Goal: Task Accomplishment & Management: Manage account settings

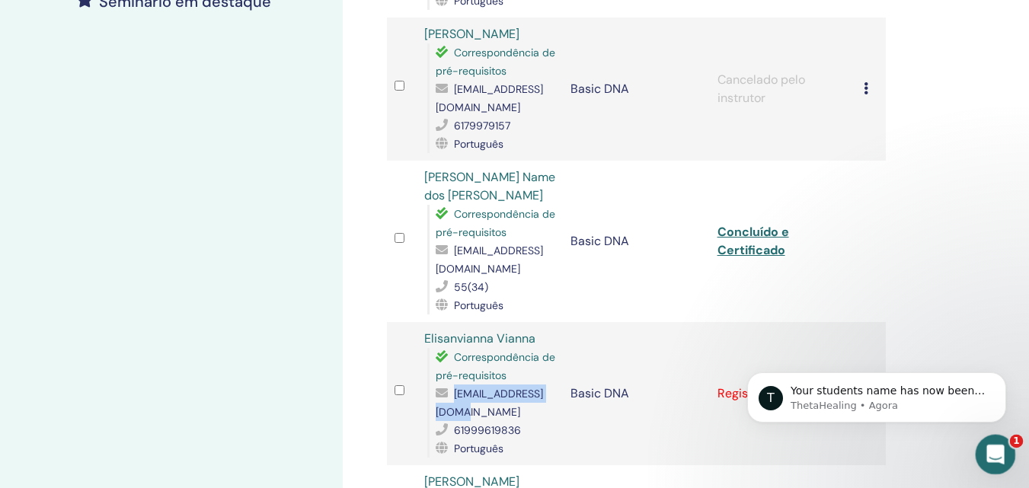
click at [998, 450] on icon "Abertura do Messenger da Intercom" at bounding box center [993, 452] width 25 height 25
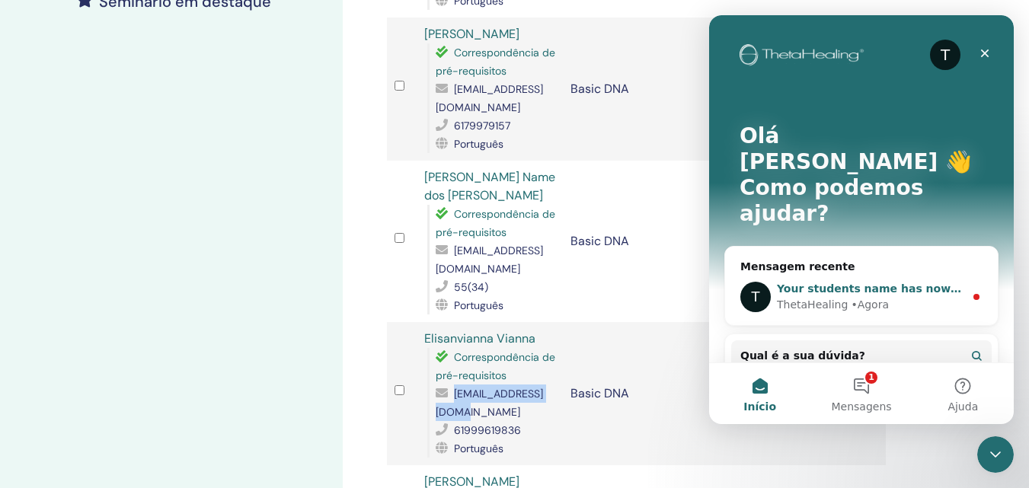
click at [840, 297] on div "ThetaHealing • Agora" at bounding box center [870, 305] width 187 height 16
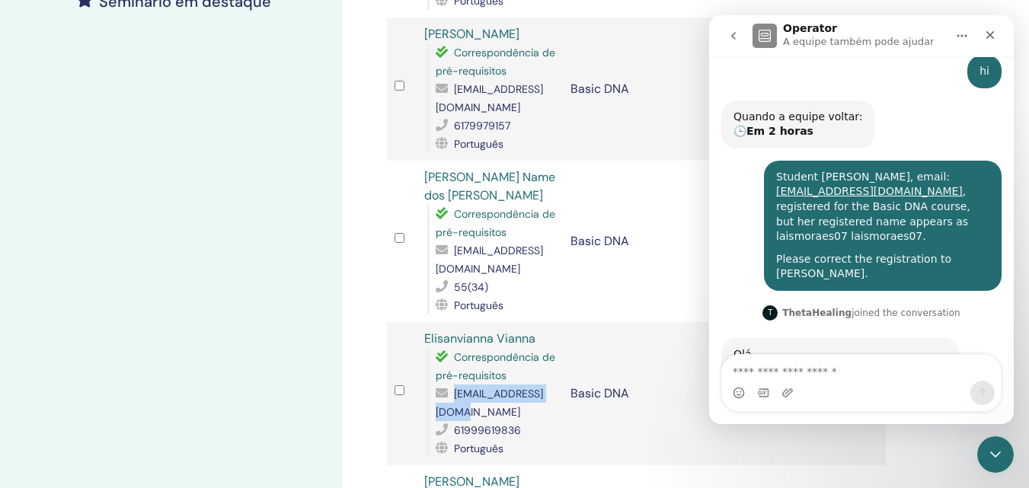
scroll to position [538, 0]
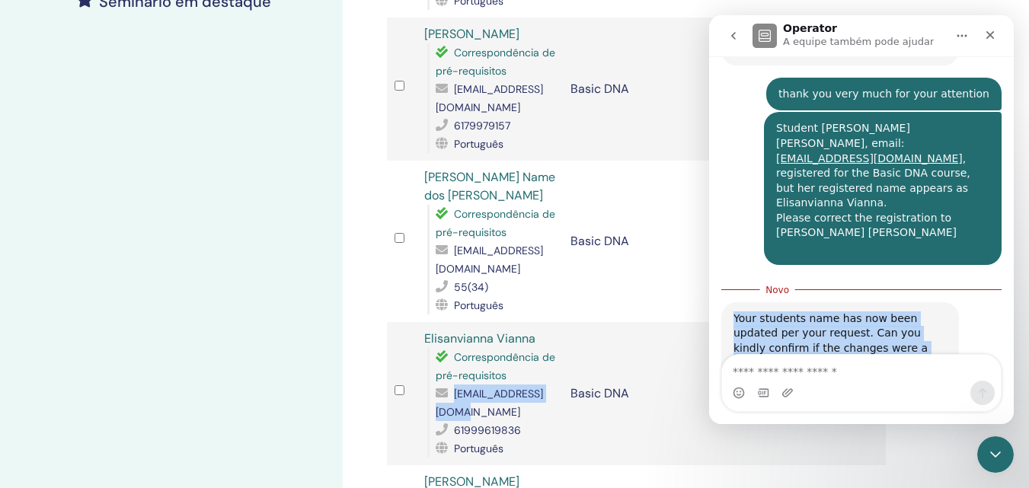
drag, startPoint x: 734, startPoint y: 275, endPoint x: 869, endPoint y: 312, distance: 139.9
click at [869, 312] on div "Your students name has now been updated per your request. Can you kindly confir…" at bounding box center [841, 341] width 238 height 78
copy div "Your students name has now been updated per your request. Can you kindly confir…"
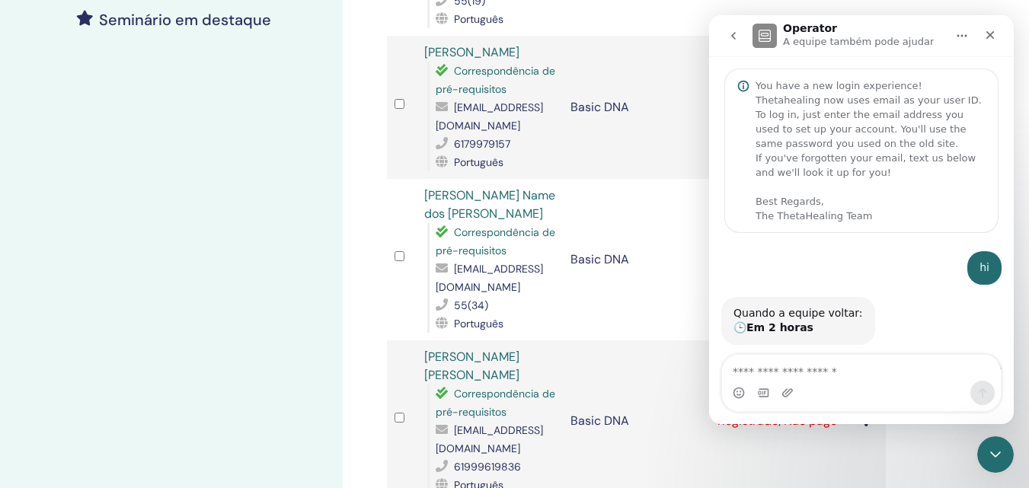
scroll to position [513, 0]
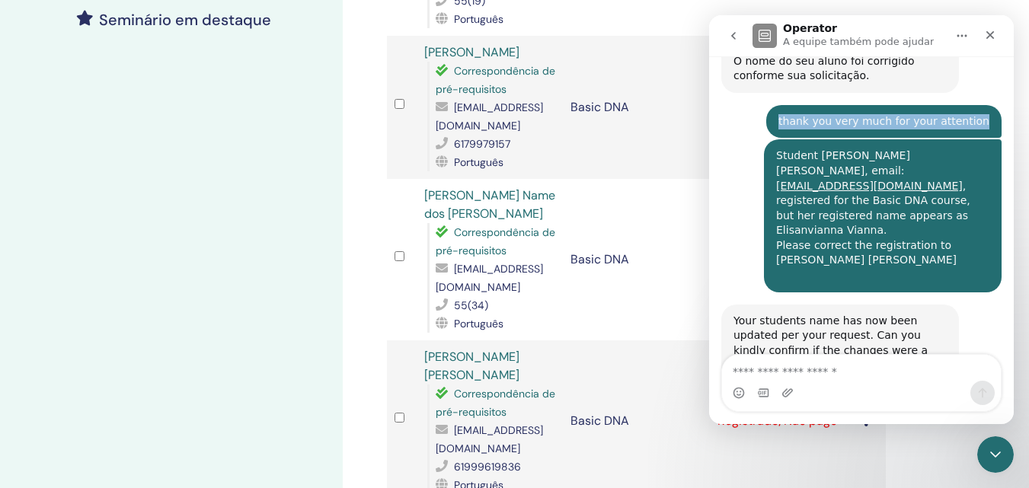
drag, startPoint x: 796, startPoint y: 106, endPoint x: 983, endPoint y: 109, distance: 186.7
click at [983, 109] on div "thank you very much for your attention Tania • Há 1h" at bounding box center [883, 122] width 235 height 34
copy div "thank you very much for your attention"
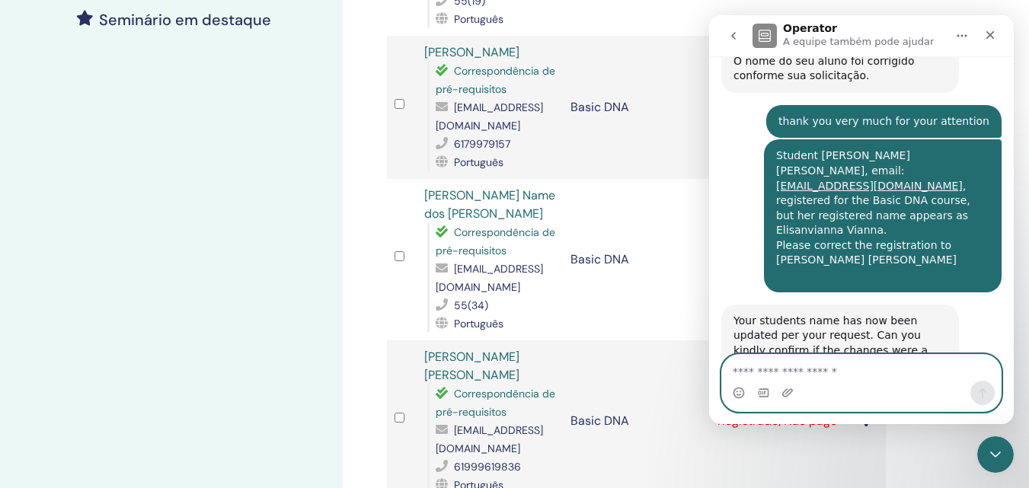
click at [858, 374] on textarea "Envie uma mensagem..." at bounding box center [861, 368] width 279 height 26
paste textarea "**********"
click at [732, 373] on textarea "**********" at bounding box center [861, 368] width 279 height 26
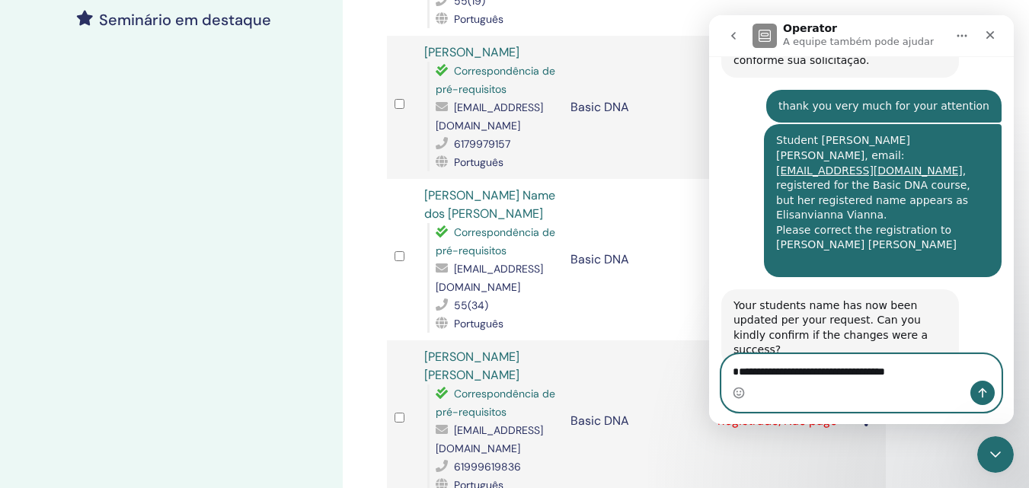
paste textarea "**********"
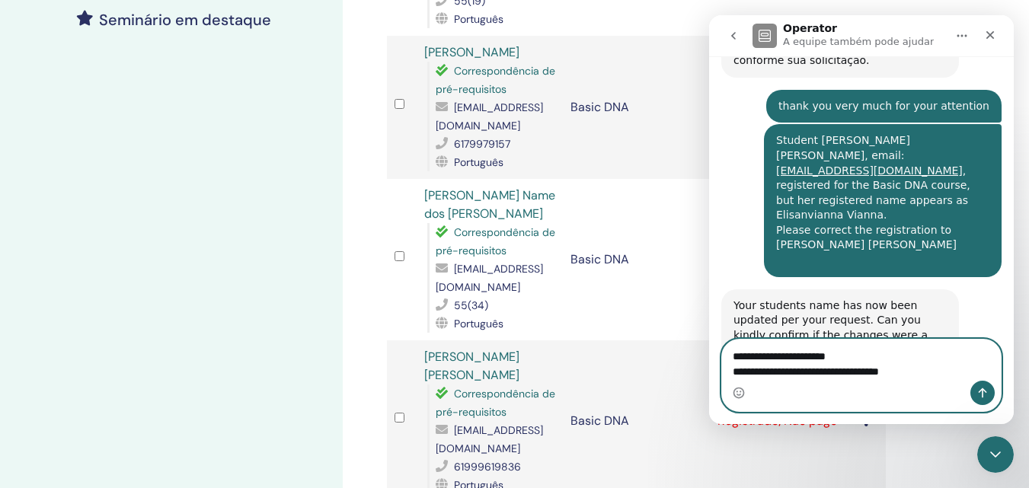
click at [729, 373] on textarea "**********" at bounding box center [861, 360] width 279 height 41
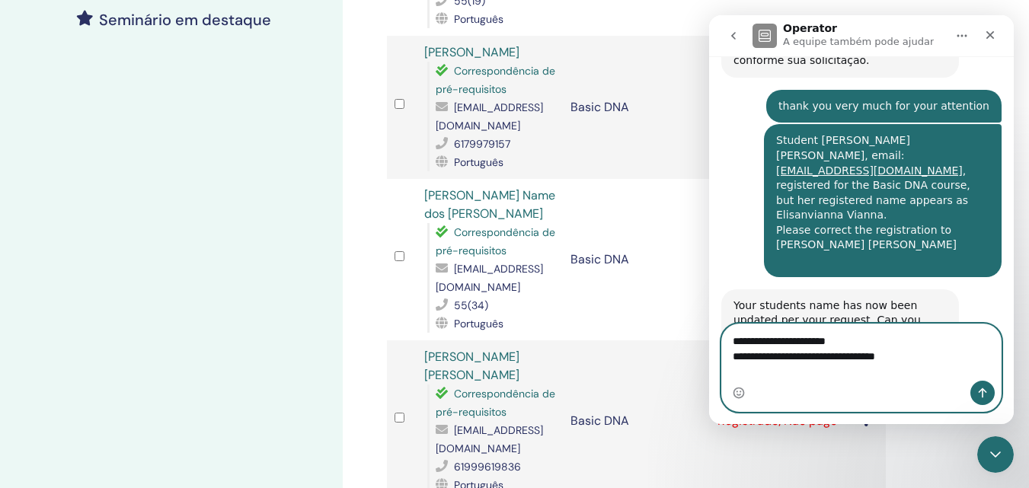
type textarea "**********"
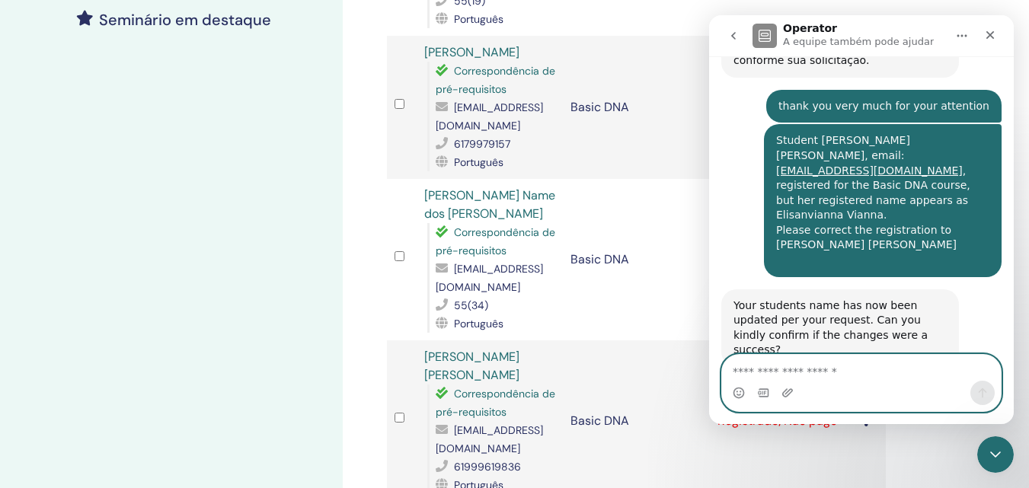
scroll to position [573, 0]
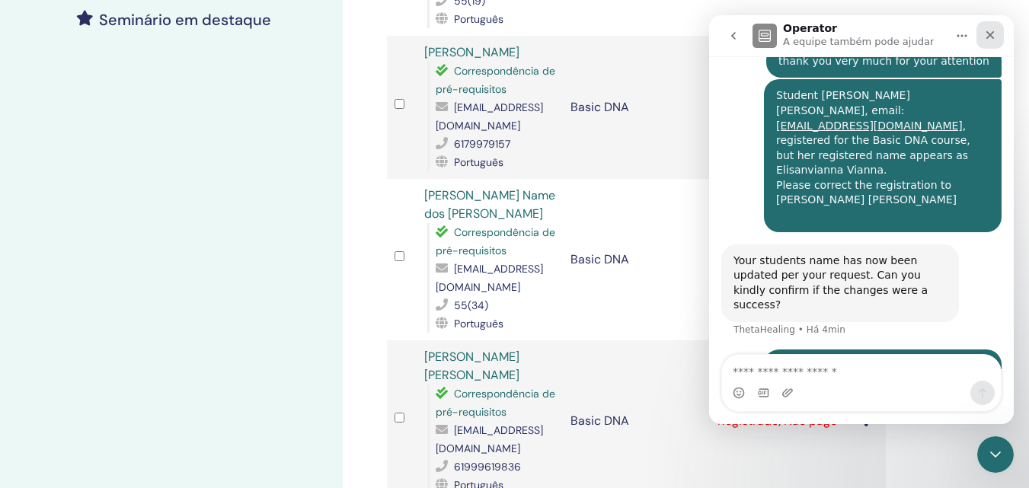
click at [987, 35] on icon "Fechar" at bounding box center [990, 35] width 12 height 12
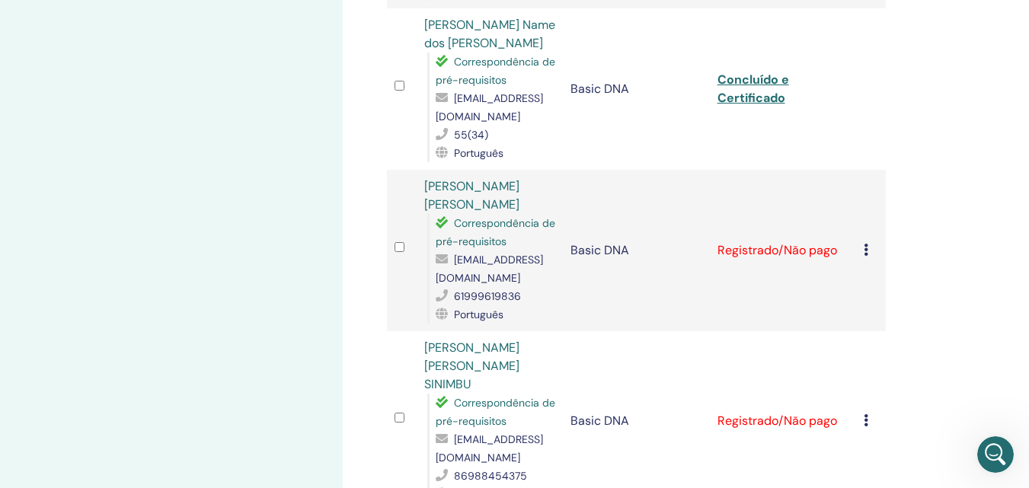
scroll to position [686, 0]
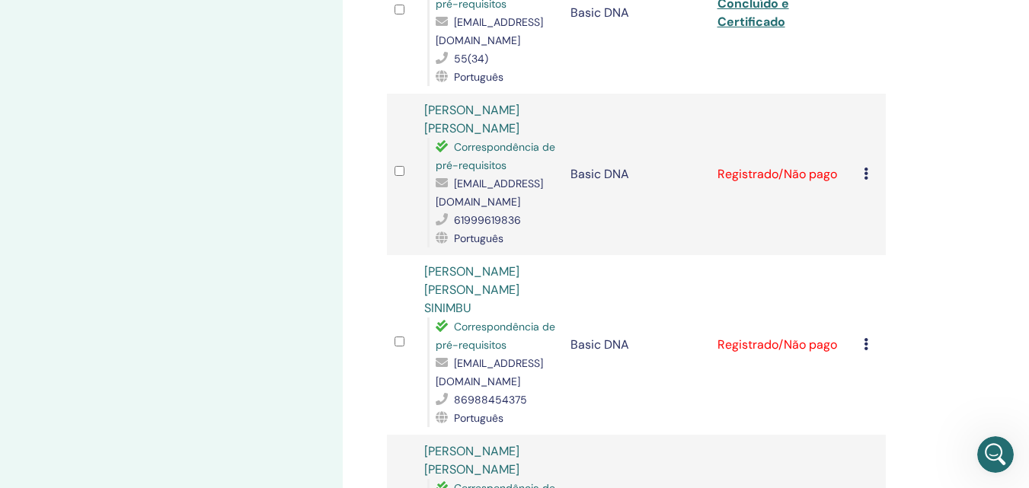
click at [868, 168] on icon at bounding box center [866, 174] width 5 height 12
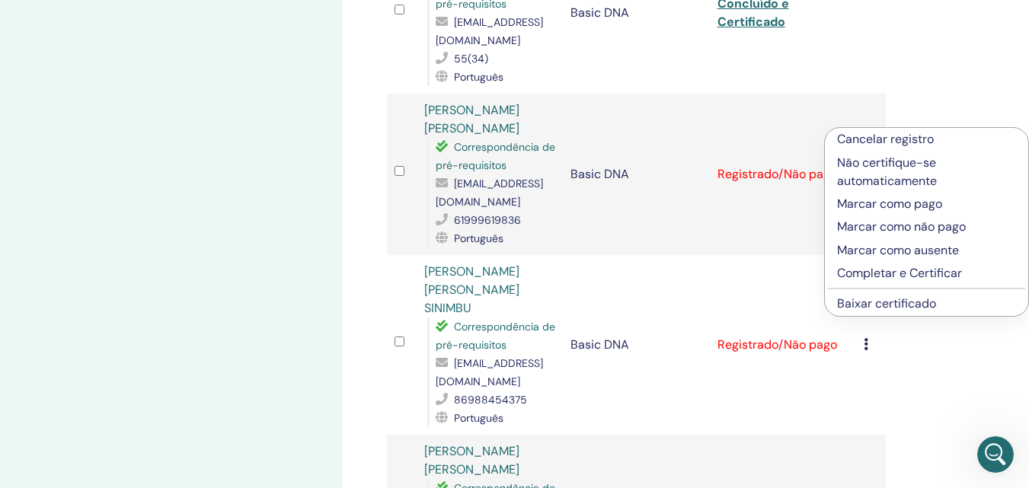
click at [869, 272] on p "Completar e Certificar" at bounding box center [926, 273] width 179 height 18
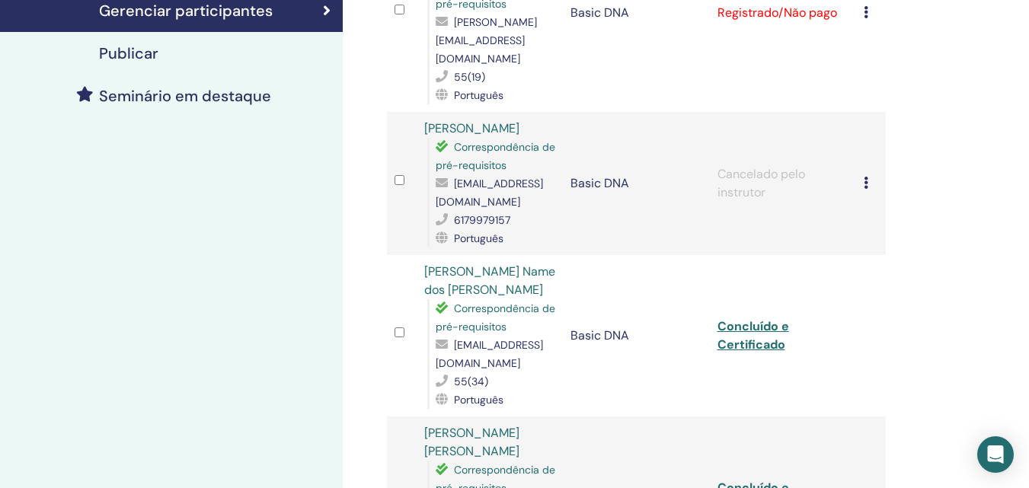
scroll to position [820, 0]
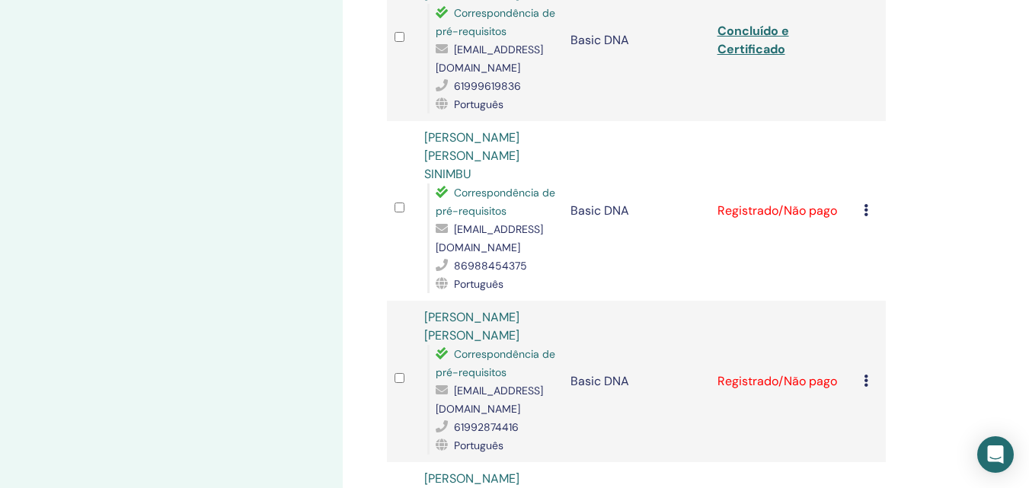
click at [866, 204] on icon at bounding box center [866, 210] width 5 height 12
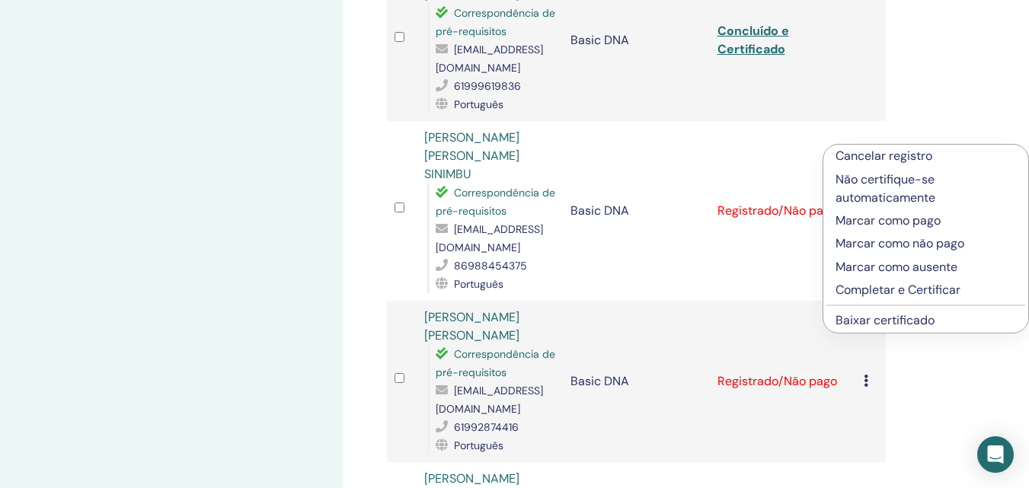
click at [865, 290] on p "Completar e Certificar" at bounding box center [926, 290] width 181 height 18
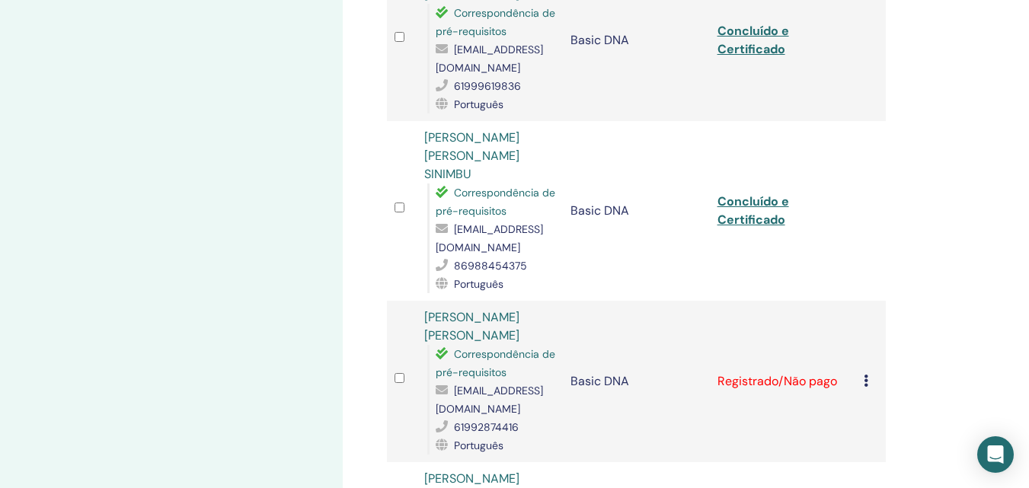
scroll to position [896, 0]
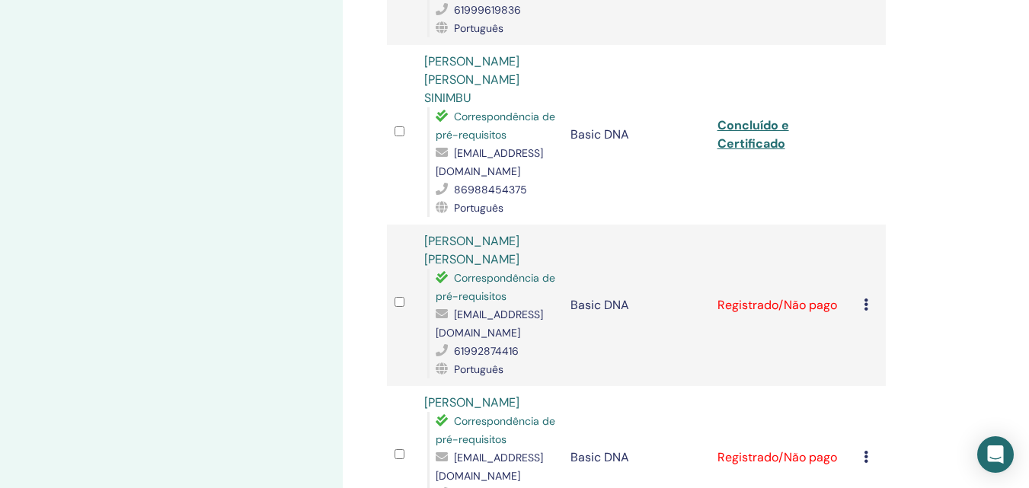
click at [869, 296] on div "Cancelar registro Não certifique-se automaticamente Marcar como pago Marcar com…" at bounding box center [871, 305] width 14 height 18
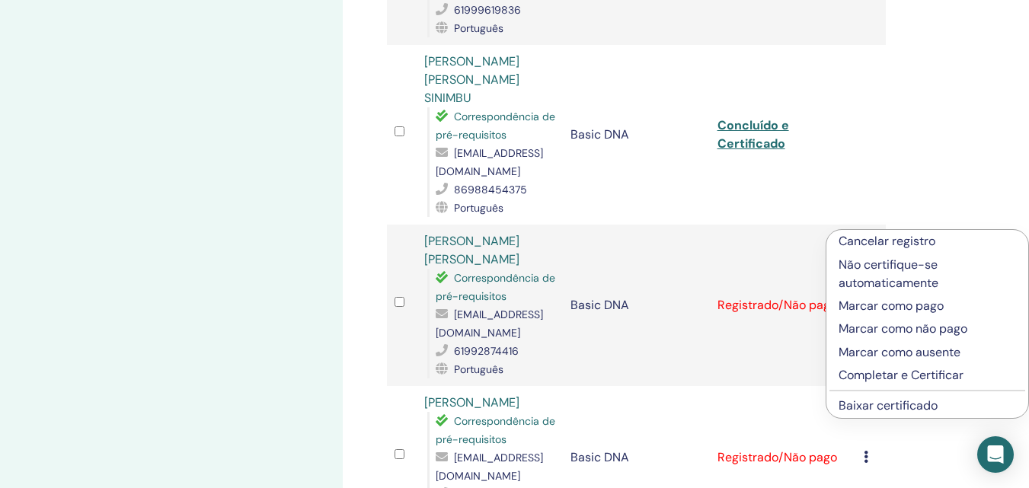
click at [862, 368] on p "Completar e Certificar" at bounding box center [928, 375] width 178 height 18
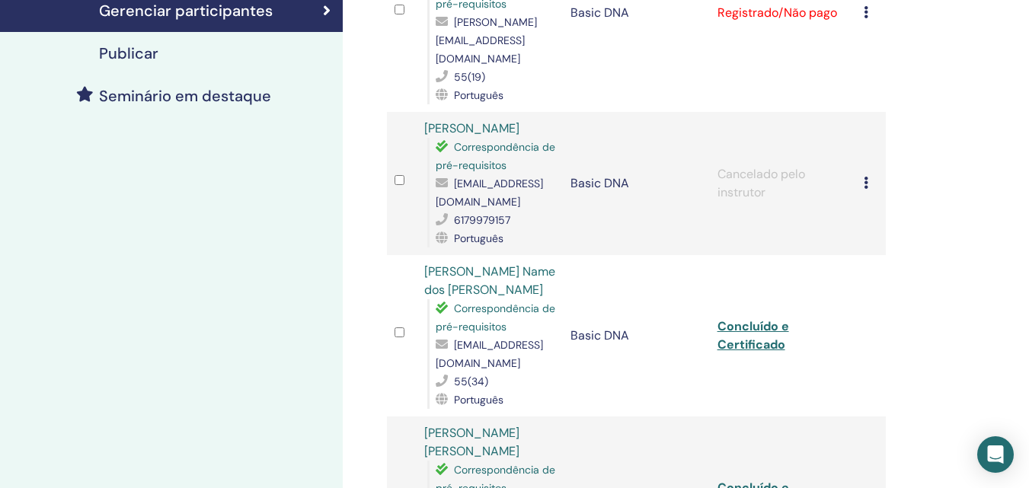
scroll to position [972, 0]
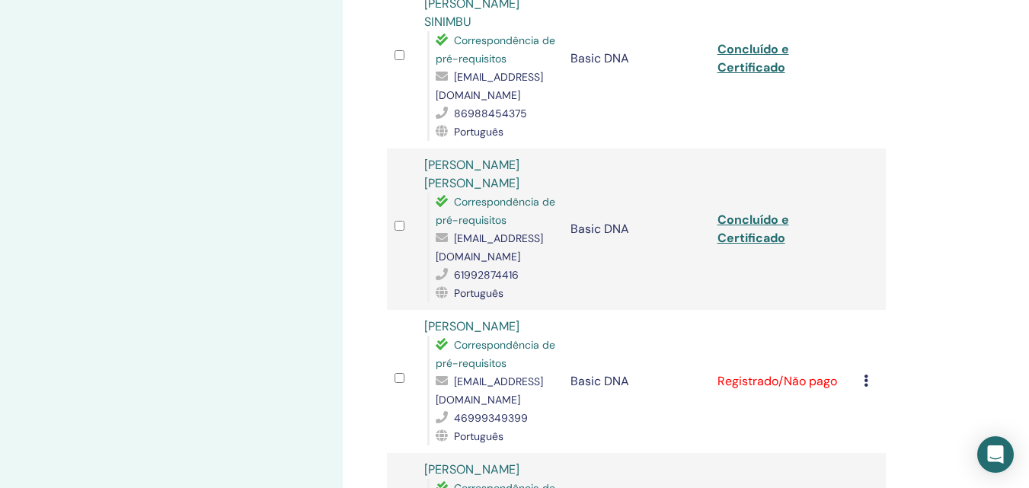
click at [863, 310] on td "Cancelar registro Não certifique-se automaticamente Marcar como pago Marcar com…" at bounding box center [871, 381] width 30 height 143
click at [866, 375] on icon at bounding box center [866, 381] width 5 height 12
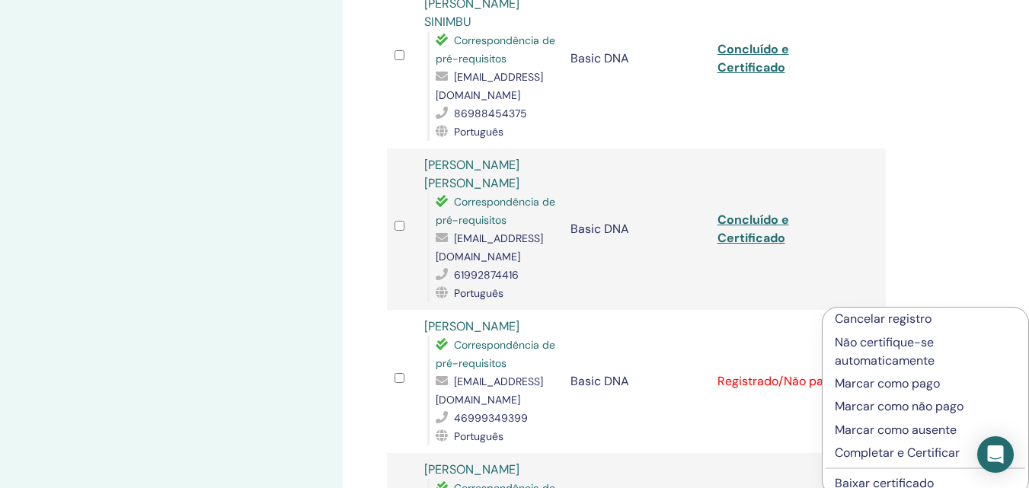
click at [872, 452] on p "Completar e Certificar" at bounding box center [925, 453] width 181 height 18
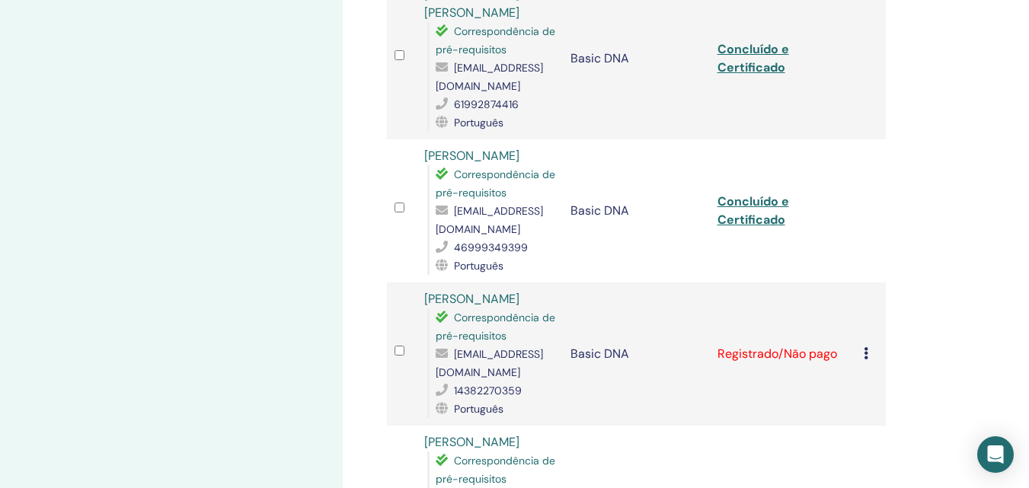
scroll to position [1295, 0]
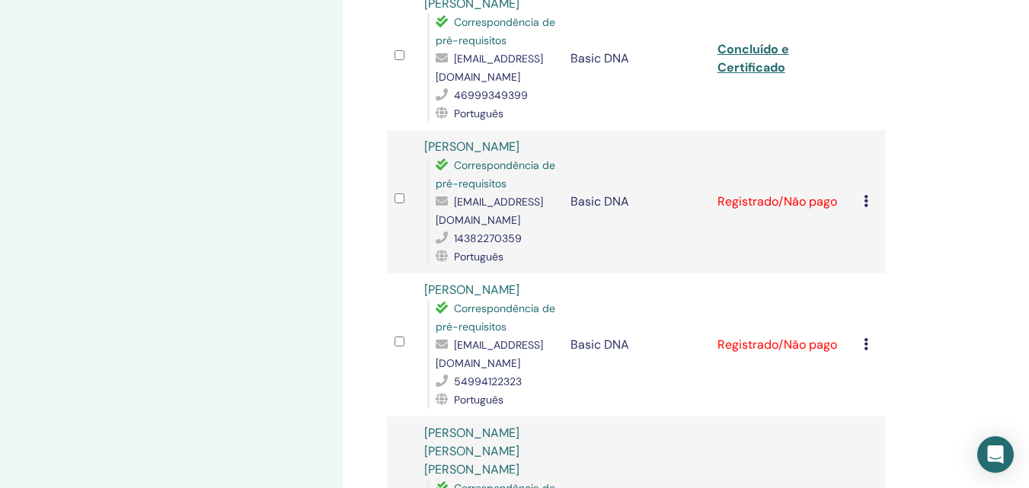
click at [865, 195] on icon at bounding box center [866, 201] width 5 height 12
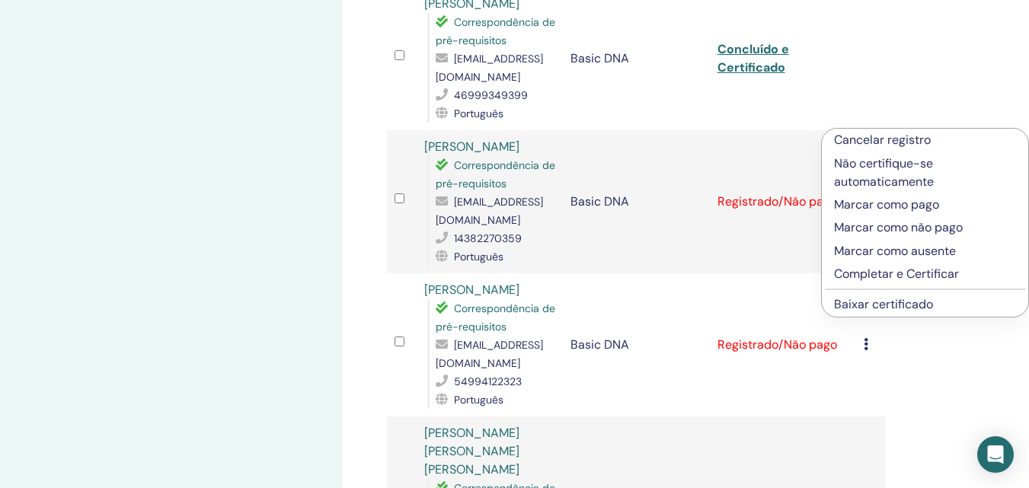
click at [855, 270] on p "Completar e Certificar" at bounding box center [925, 274] width 182 height 18
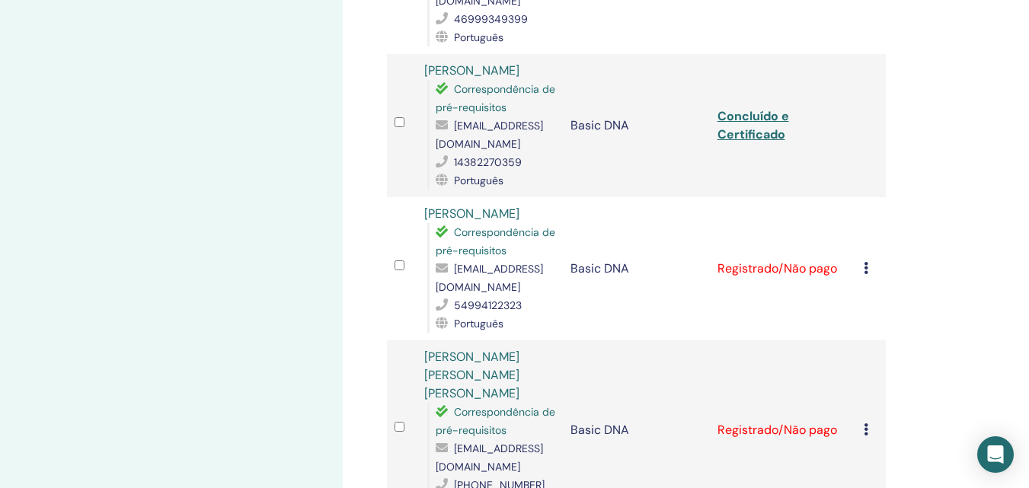
scroll to position [1448, 0]
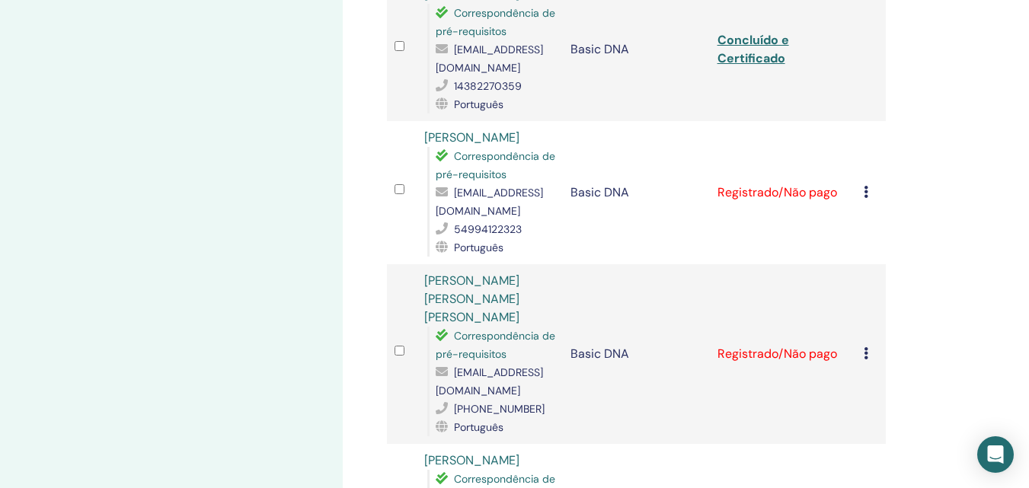
click at [867, 186] on icon at bounding box center [866, 192] width 5 height 12
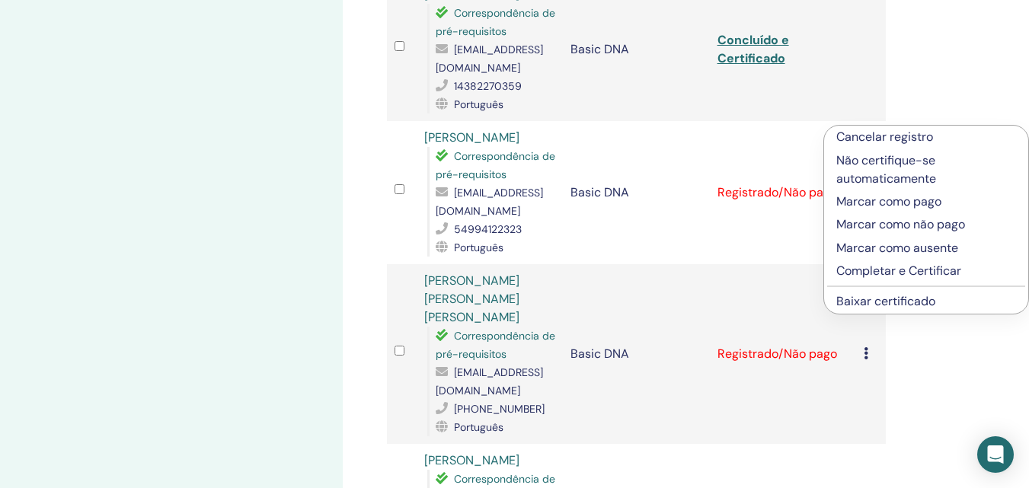
click at [864, 272] on p "Completar e Certificar" at bounding box center [927, 271] width 180 height 18
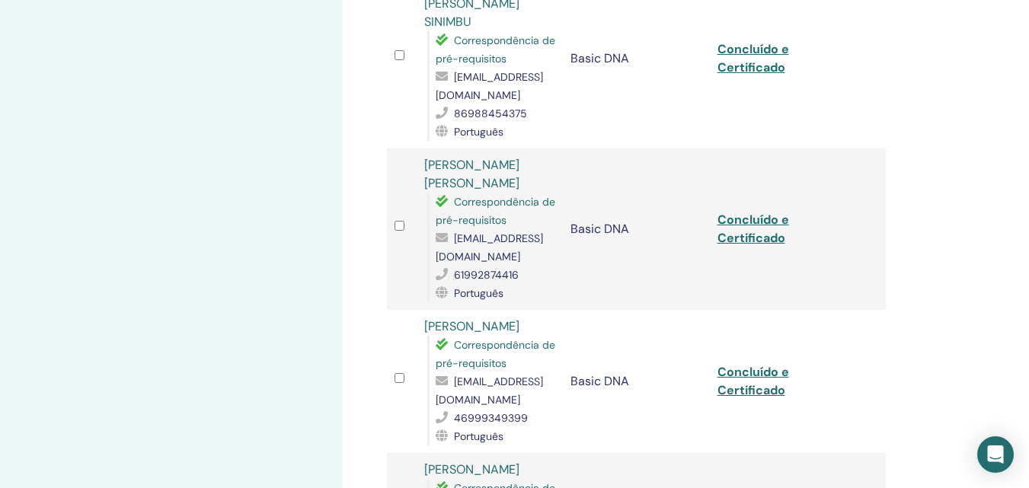
scroll to position [1506, 0]
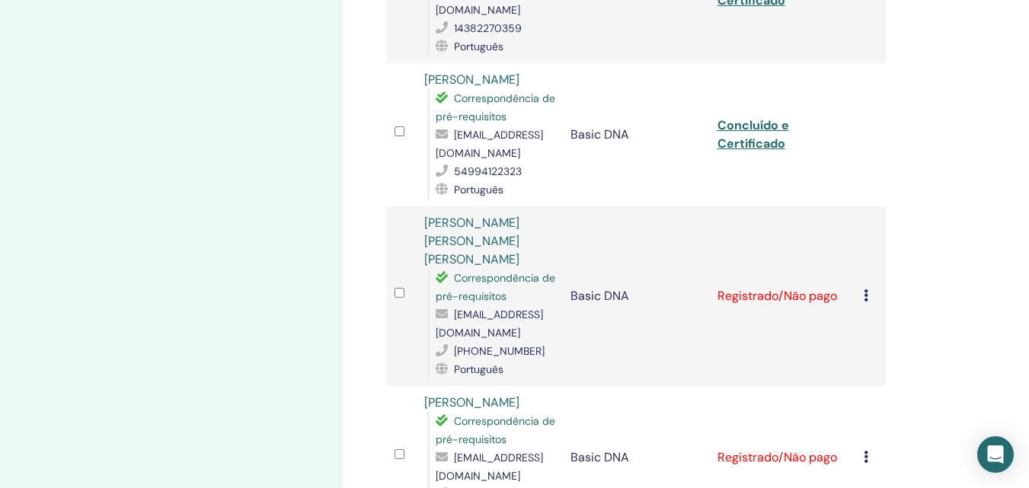
click at [866, 290] on icon at bounding box center [866, 296] width 5 height 12
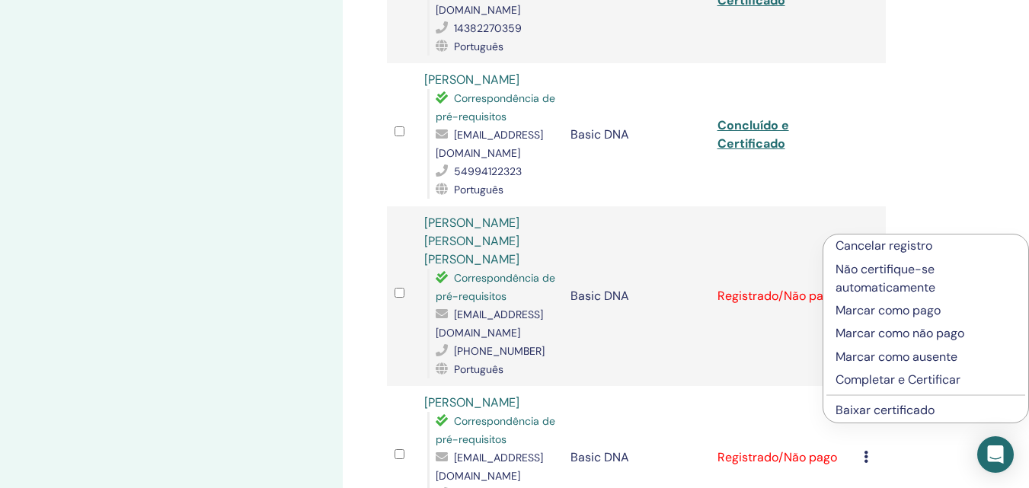
click at [864, 384] on p "Completar e Certificar" at bounding box center [926, 380] width 181 height 18
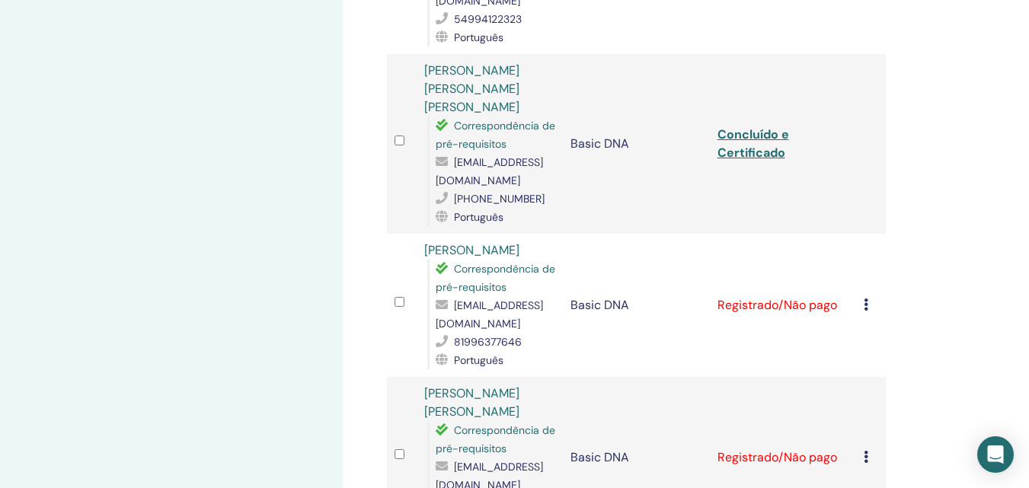
scroll to position [1734, 0]
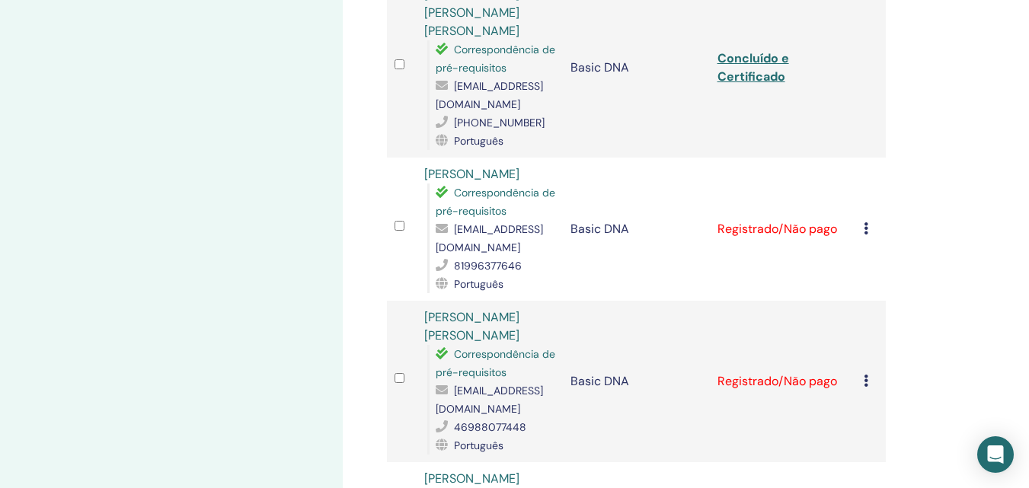
click at [867, 222] on icon at bounding box center [866, 228] width 5 height 12
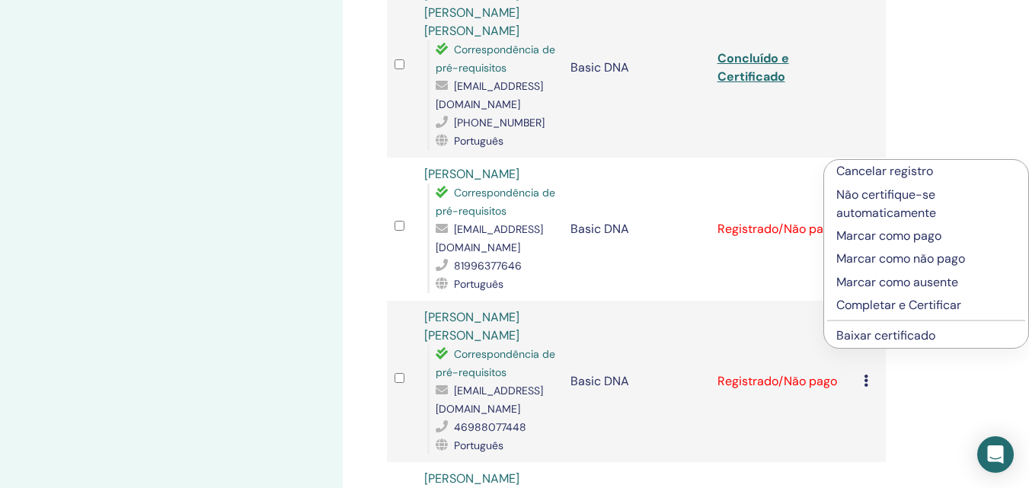
click at [878, 309] on p "Completar e Certificar" at bounding box center [927, 305] width 180 height 18
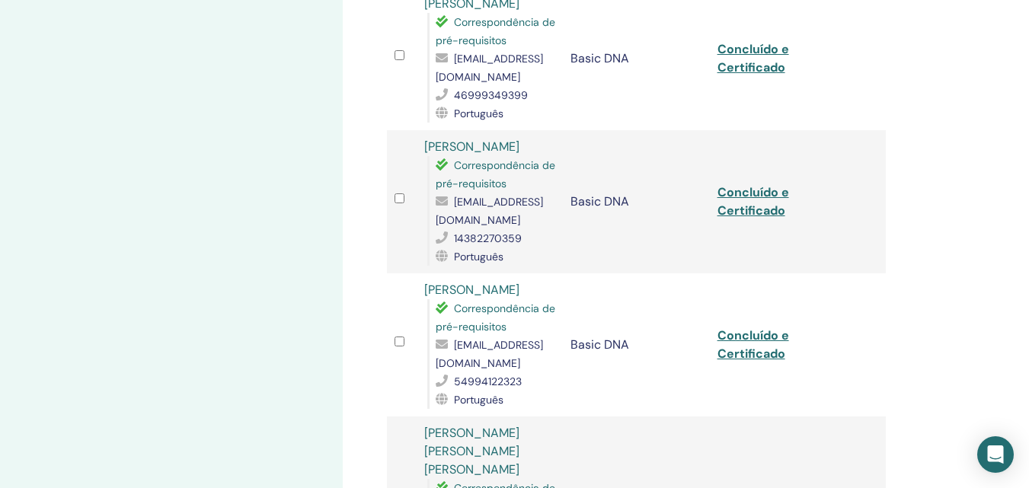
scroll to position [1905, 0]
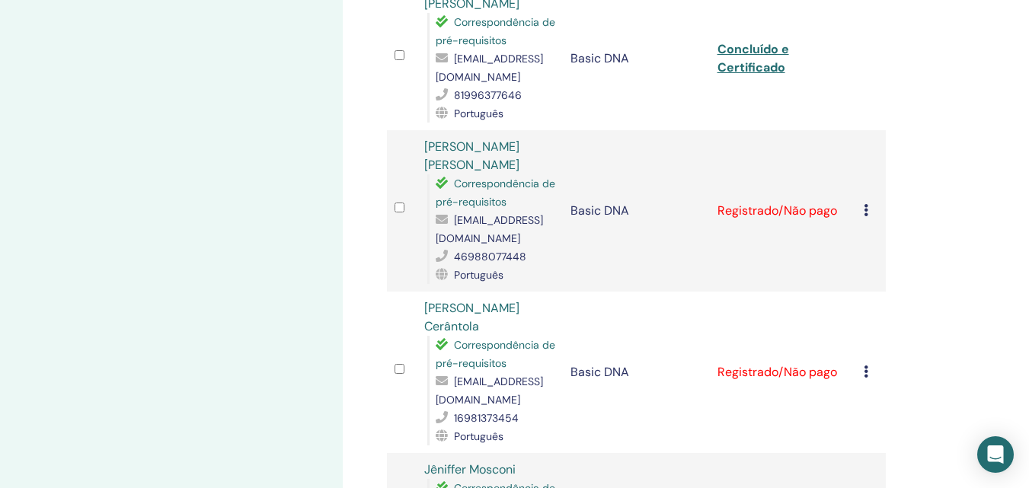
click at [869, 204] on icon at bounding box center [866, 210] width 5 height 12
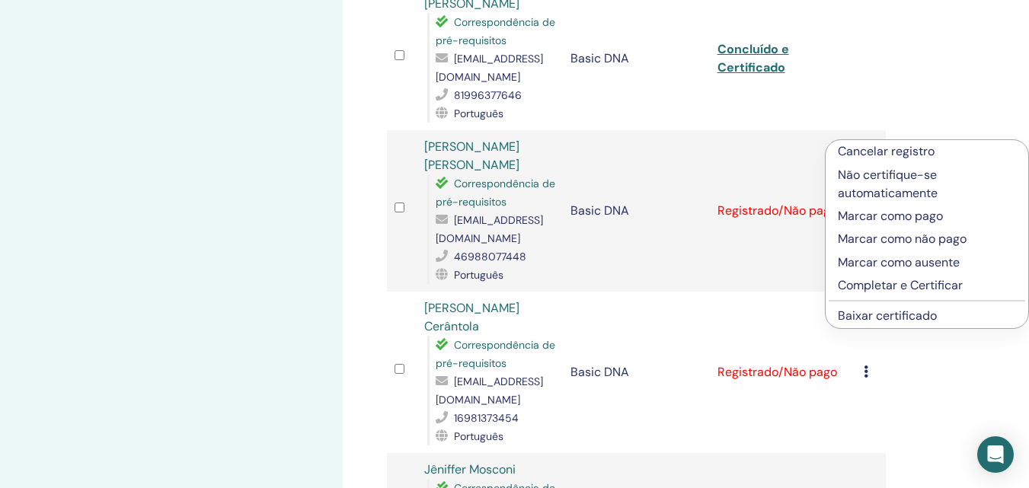
click at [875, 290] on p "Completar e Certificar" at bounding box center [927, 286] width 178 height 18
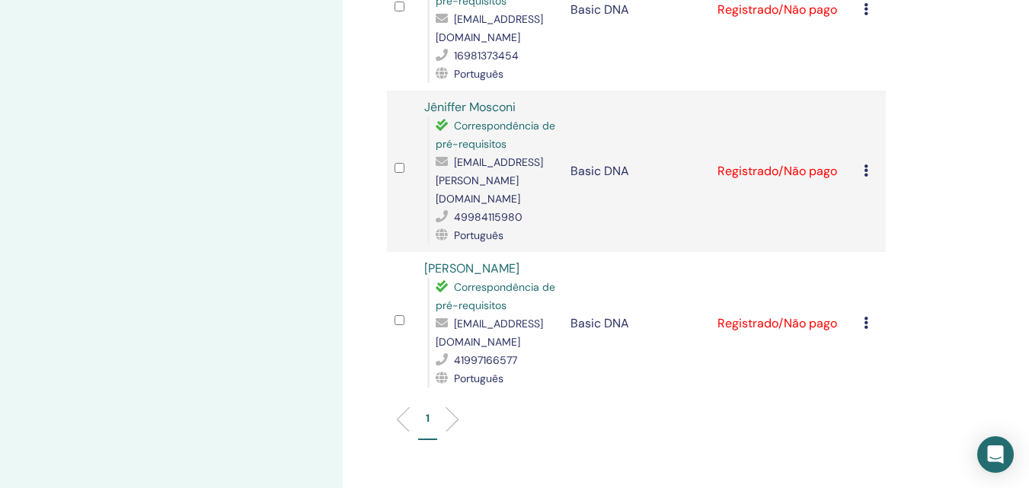
scroll to position [2115, 0]
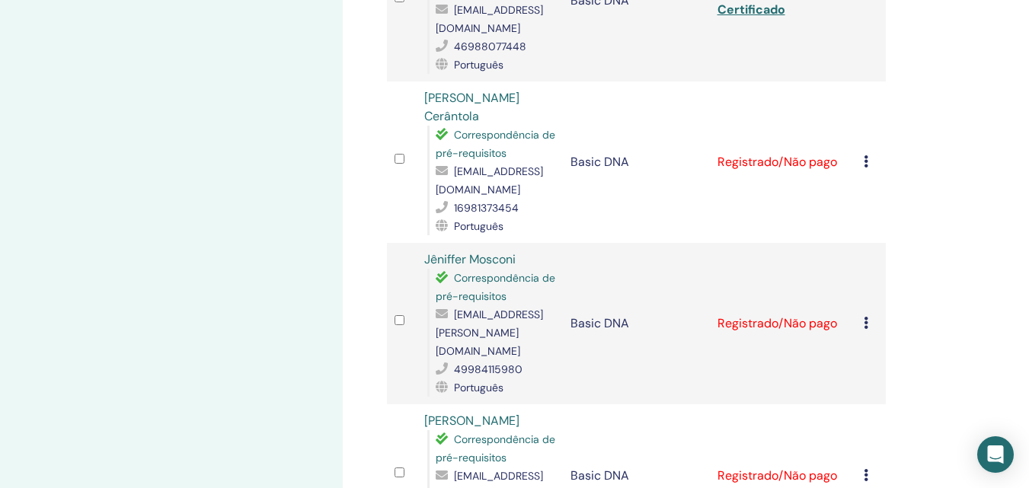
click at [866, 317] on icon at bounding box center [866, 323] width 5 height 12
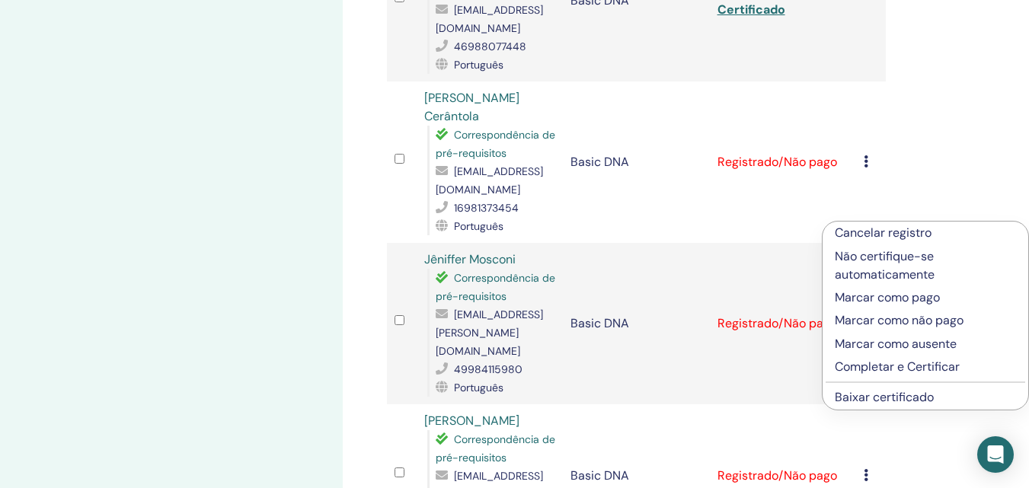
click at [901, 369] on p "Completar e Certificar" at bounding box center [925, 367] width 181 height 18
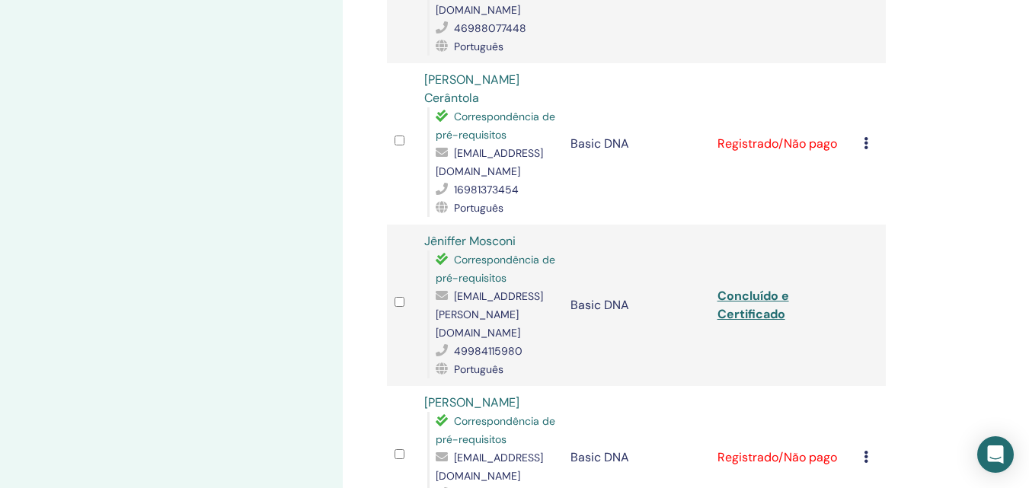
scroll to position [2057, 0]
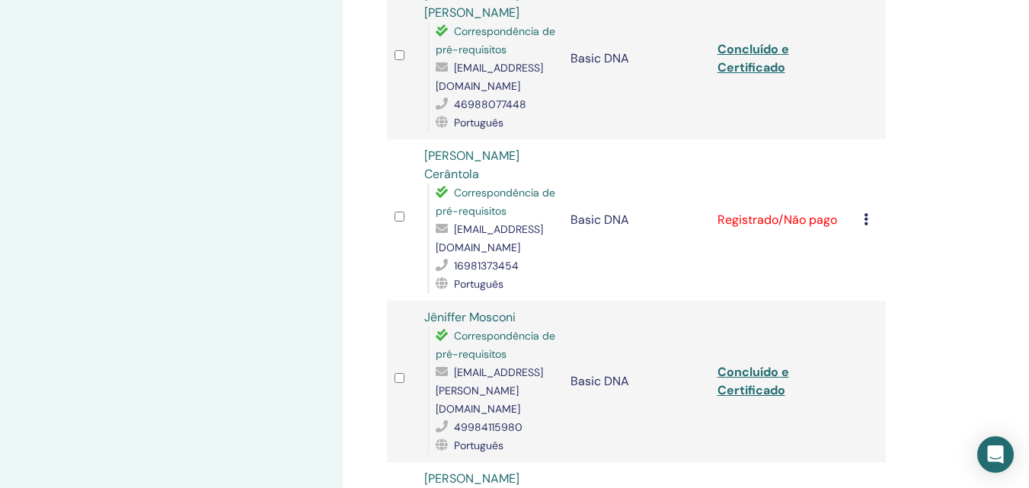
click at [868, 213] on icon at bounding box center [866, 219] width 5 height 12
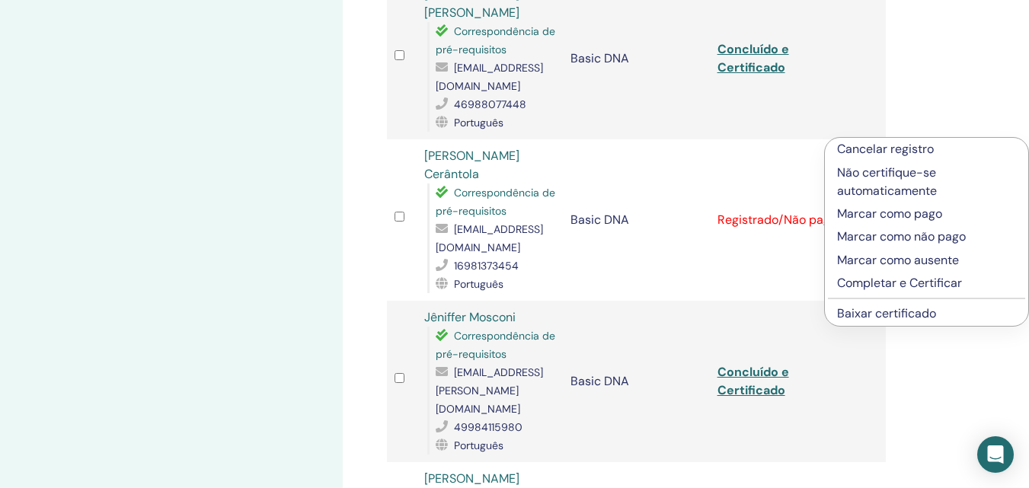
click at [882, 286] on p "Completar e Certificar" at bounding box center [926, 283] width 179 height 18
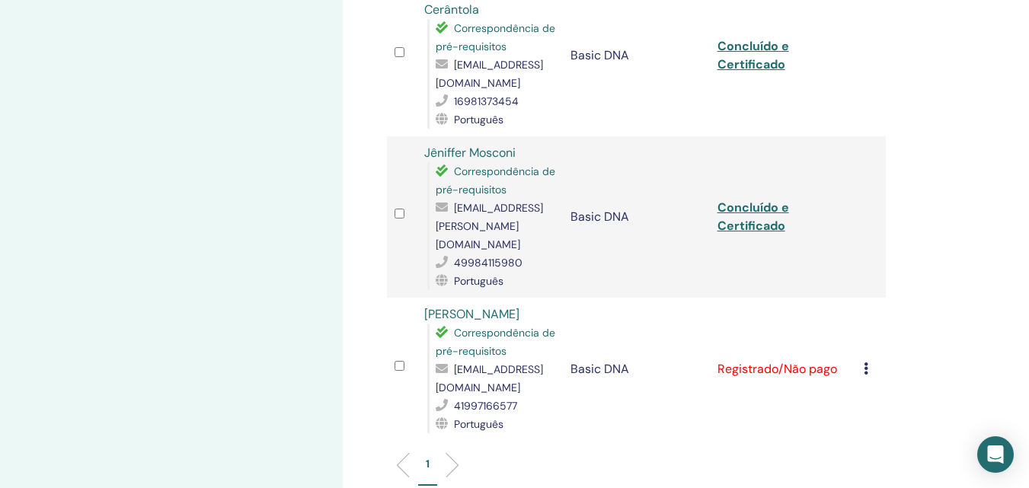
scroll to position [2298, 0]
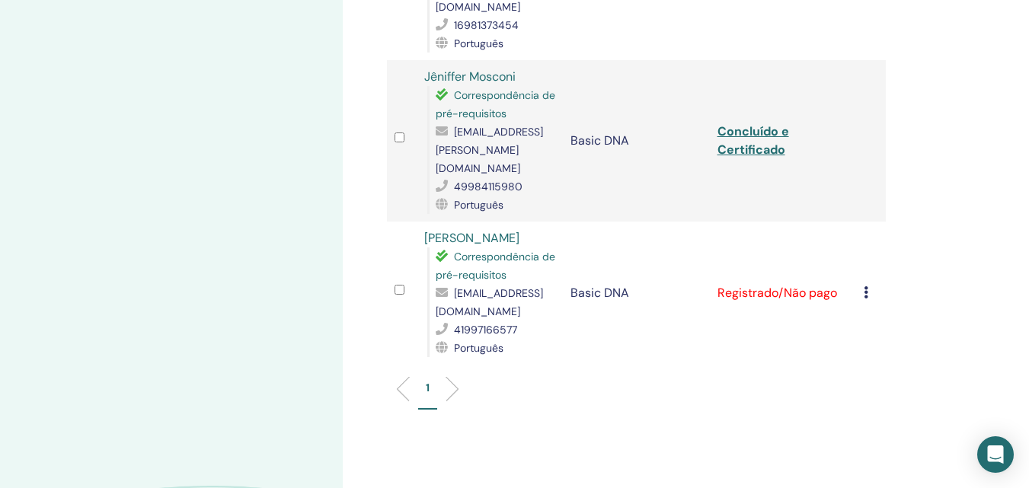
click at [456, 376] on li at bounding box center [447, 389] width 26 height 26
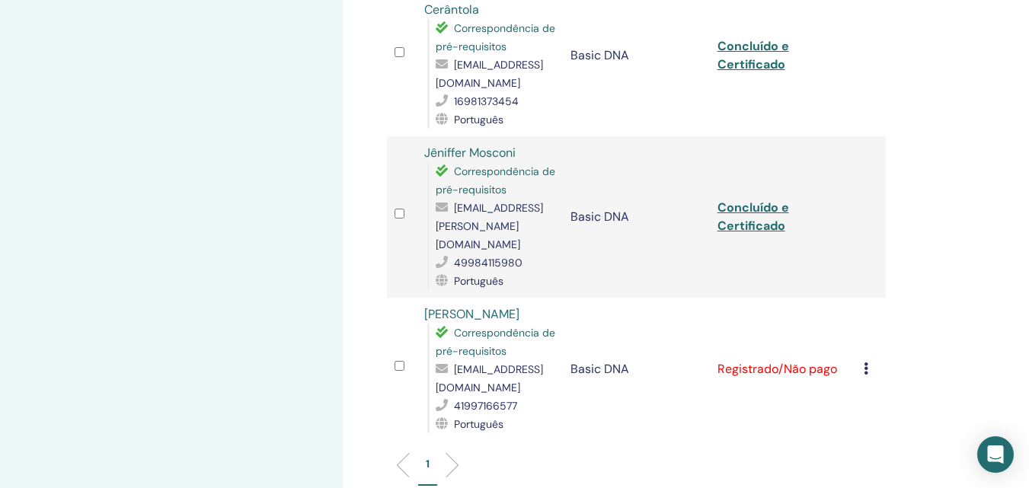
scroll to position [2146, 0]
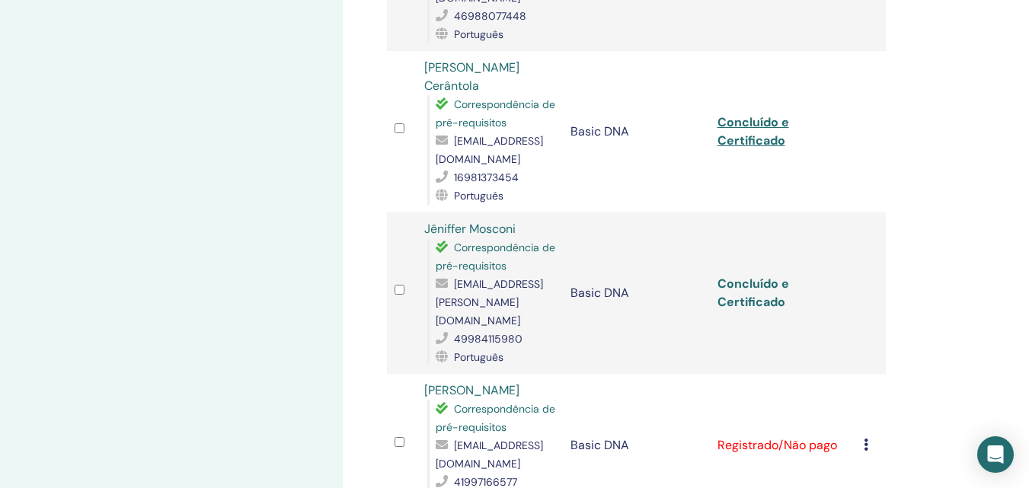
click at [757, 276] on link "Concluído e Certificado" at bounding box center [754, 293] width 72 height 34
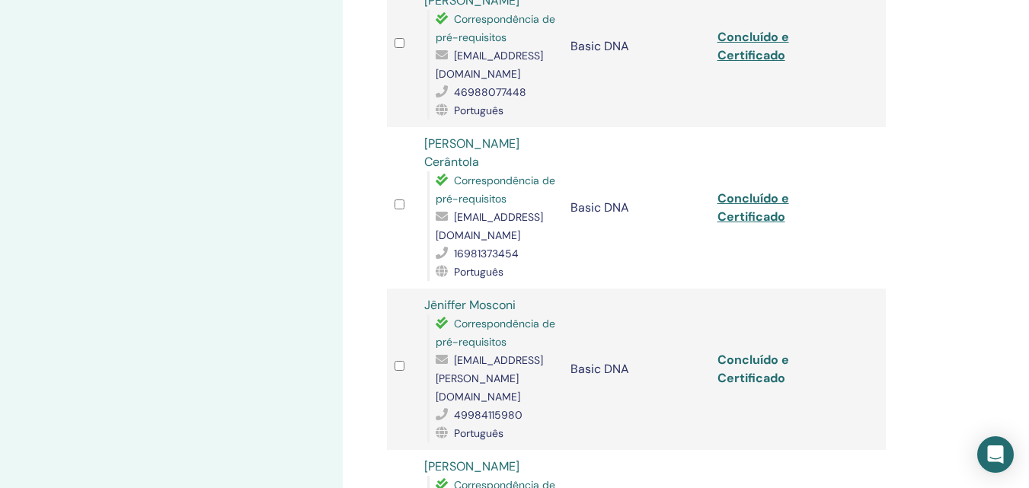
scroll to position [1993, 0]
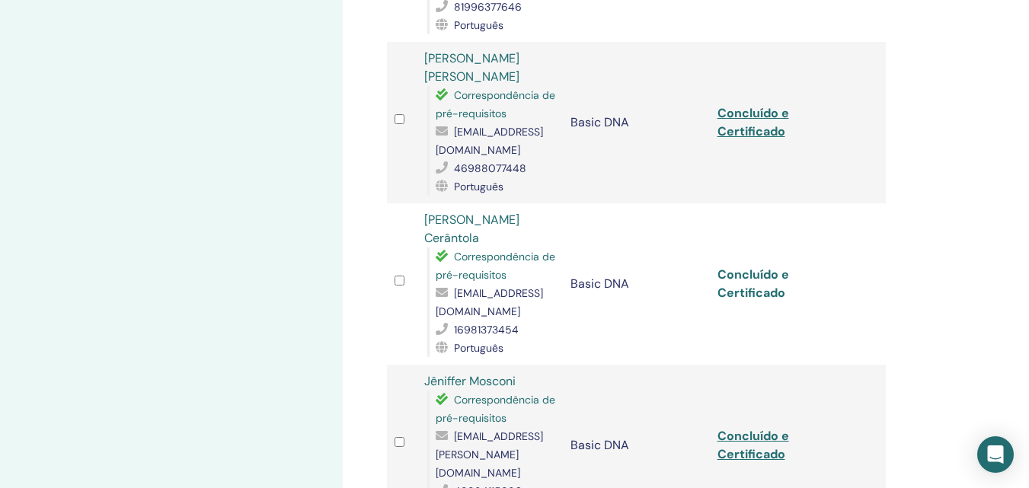
click at [774, 267] on link "Concluído e Certificado" at bounding box center [754, 284] width 72 height 34
click at [407, 129] on td at bounding box center [402, 123] width 30 height 162
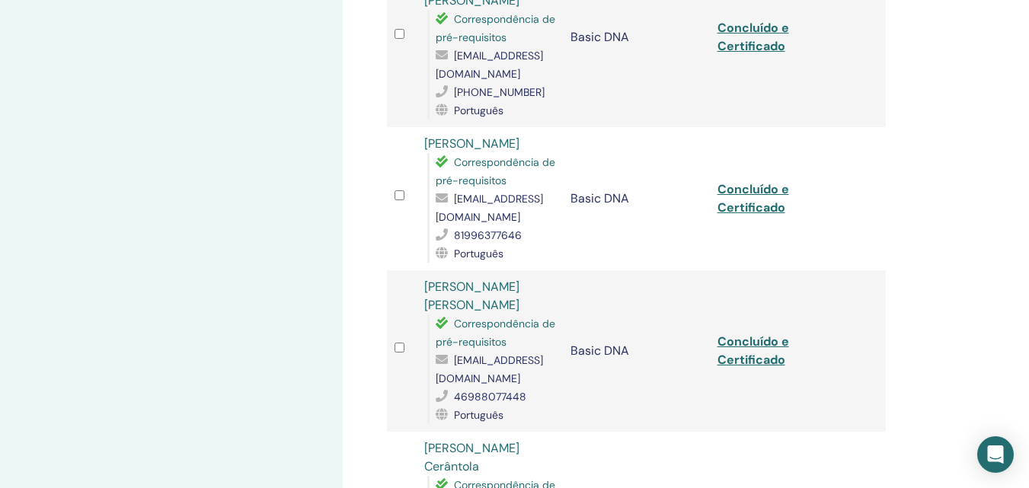
scroll to position [1688, 0]
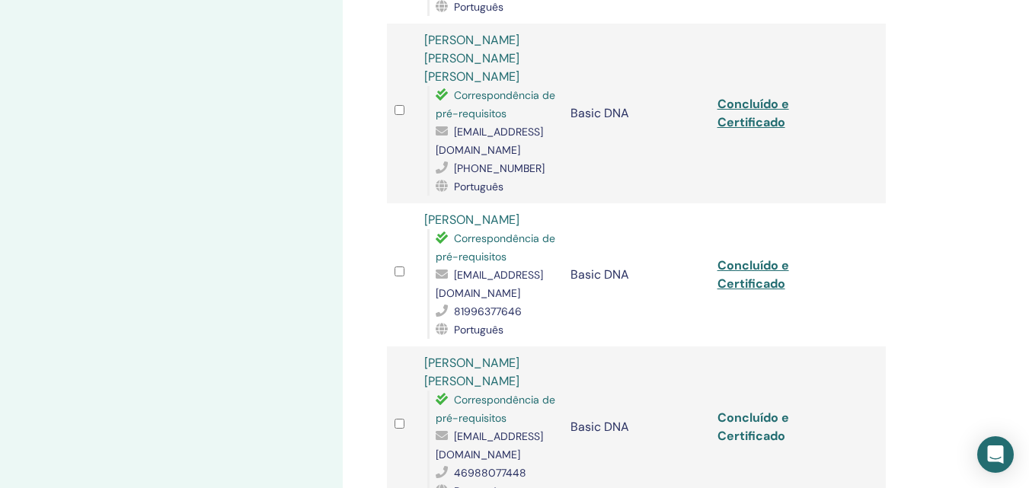
click at [741, 410] on link "Concluído e Certificado" at bounding box center [754, 427] width 72 height 34
click at [756, 258] on link "Concluído e Certificado" at bounding box center [754, 275] width 72 height 34
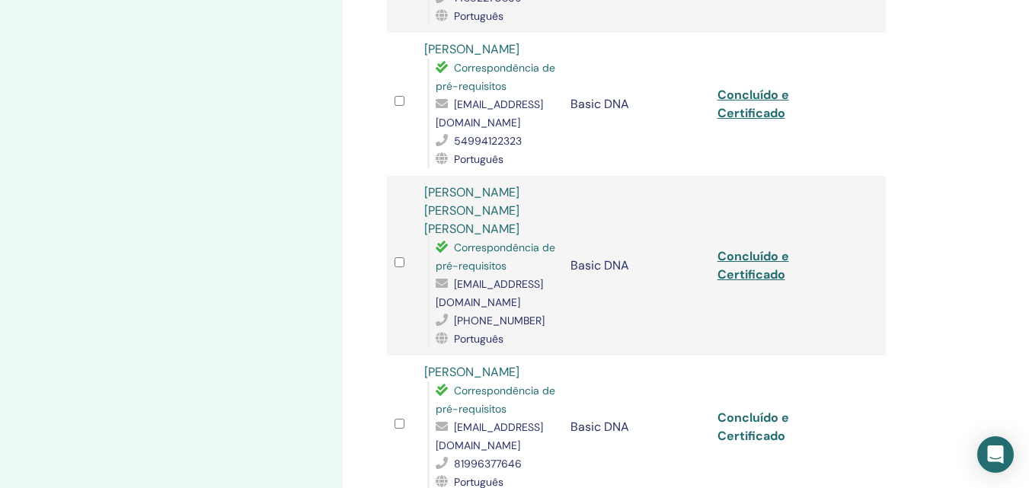
scroll to position [1460, 0]
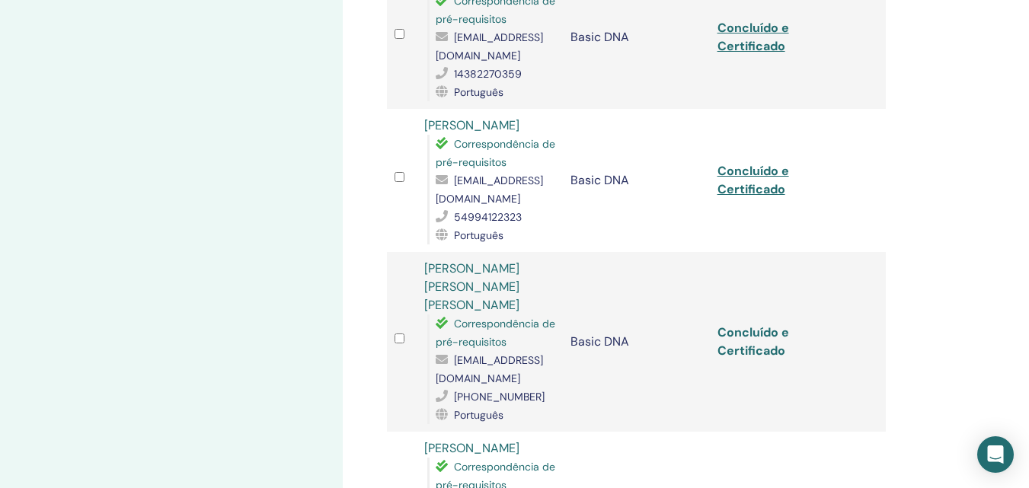
click at [728, 325] on link "Concluído e Certificado" at bounding box center [754, 342] width 72 height 34
click at [757, 163] on link "Concluído e Certificado" at bounding box center [754, 180] width 72 height 34
click at [405, 109] on td at bounding box center [402, 180] width 30 height 143
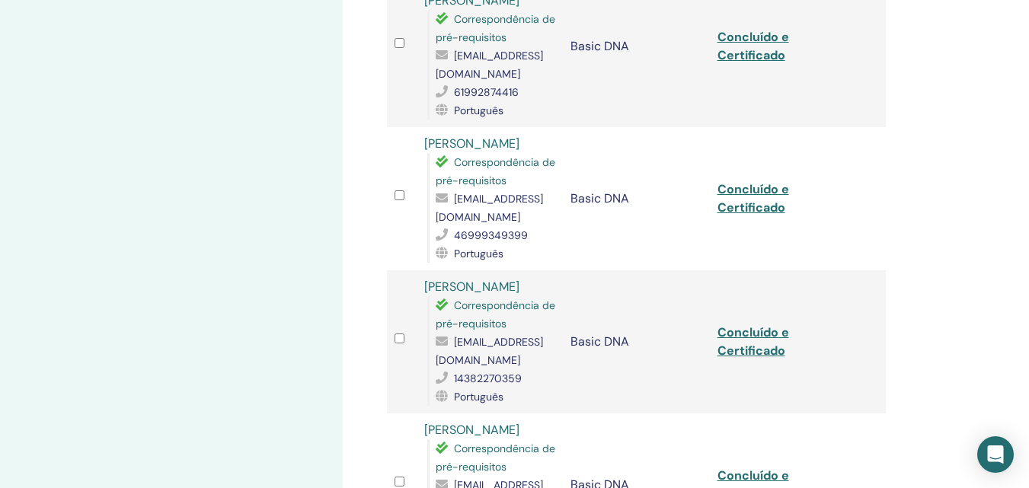
scroll to position [1079, 0]
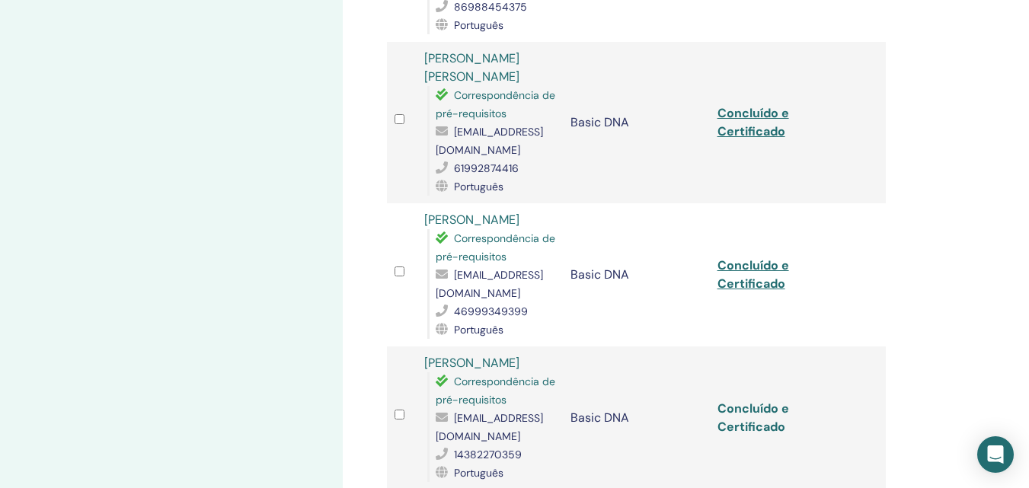
click at [757, 401] on link "Concluído e Certificado" at bounding box center [754, 418] width 72 height 34
click at [722, 258] on link "Concluído e Certificado" at bounding box center [754, 275] width 72 height 34
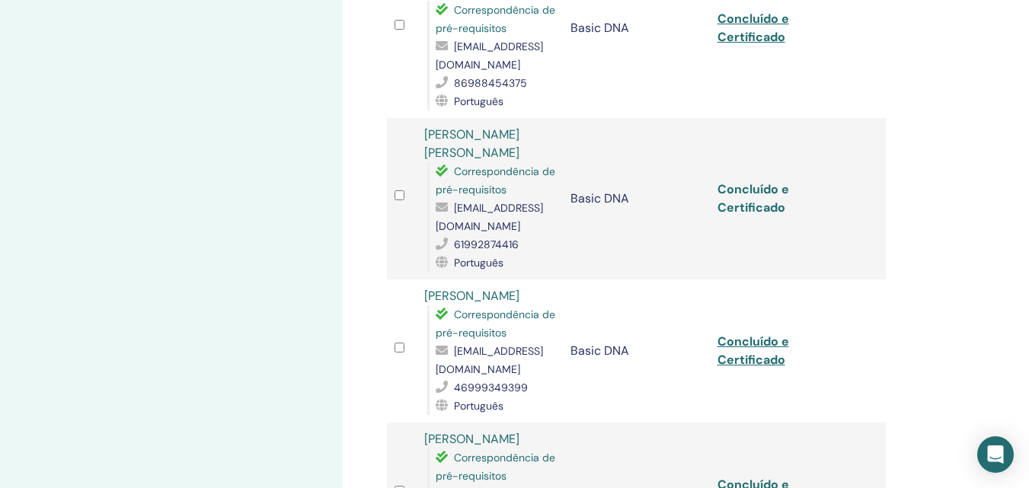
click at [722, 181] on link "Concluído e Certificado" at bounding box center [754, 198] width 72 height 34
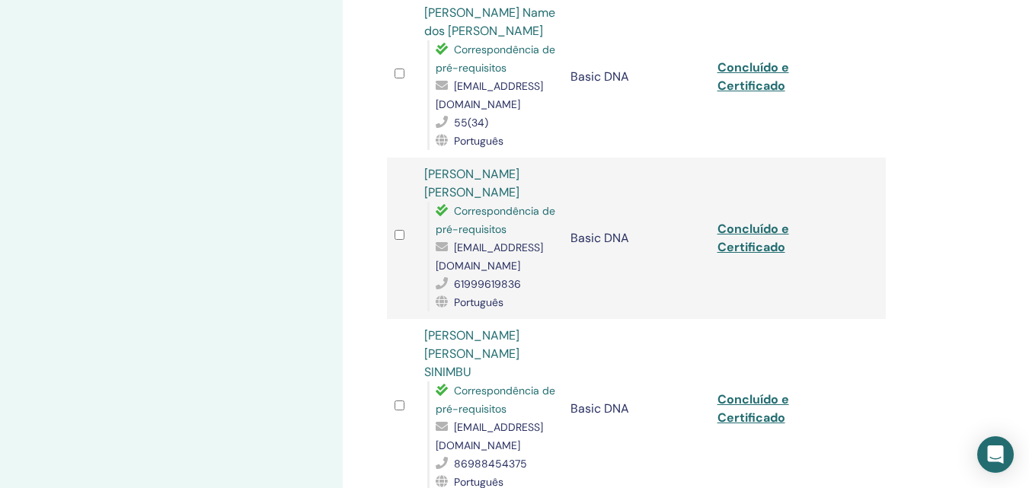
scroll to position [546, 0]
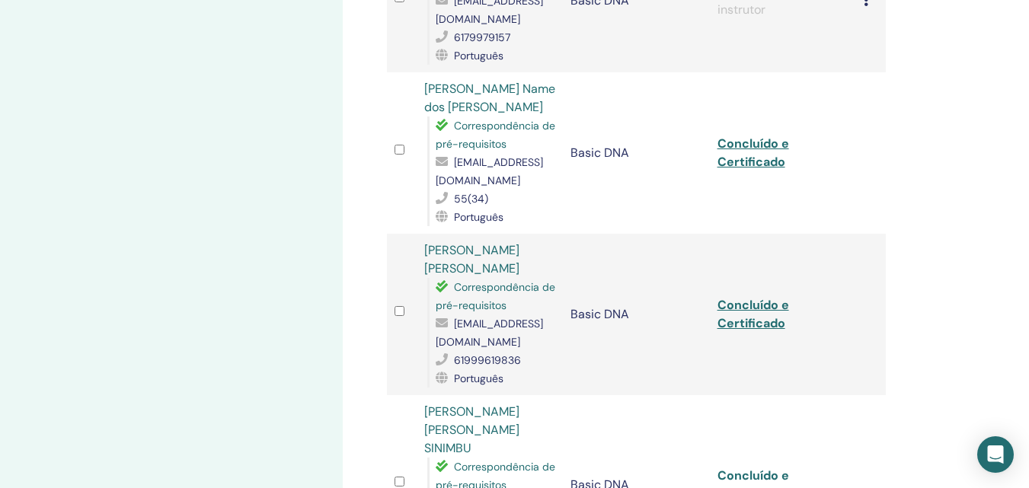
click at [737, 468] on link "Concluído e Certificado" at bounding box center [754, 485] width 72 height 34
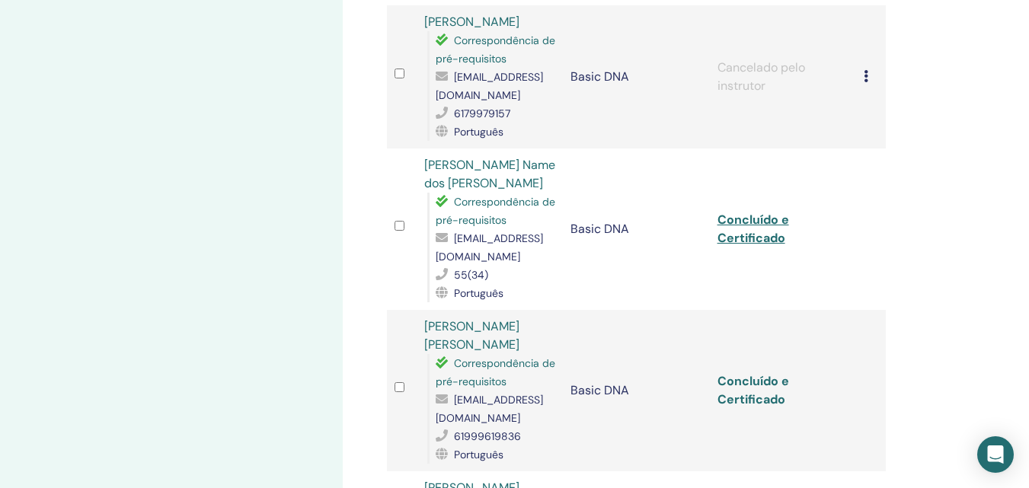
click at [737, 373] on link "Concluído e Certificado" at bounding box center [754, 390] width 72 height 34
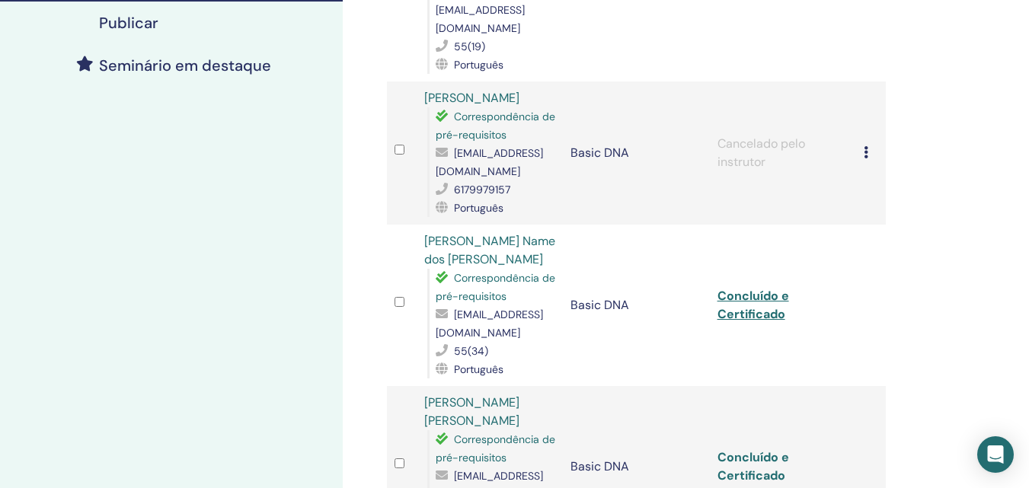
scroll to position [317, 0]
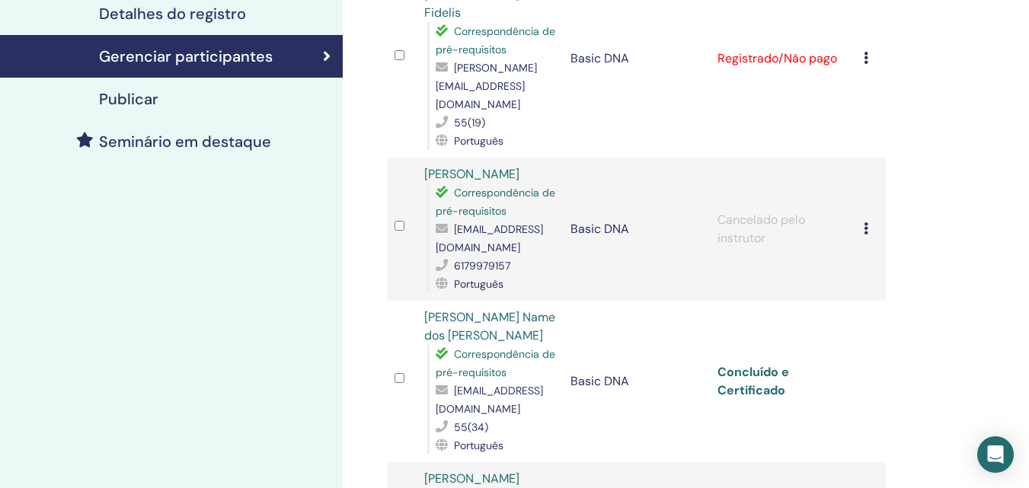
click at [757, 364] on link "Concluído e Certificado" at bounding box center [754, 381] width 72 height 34
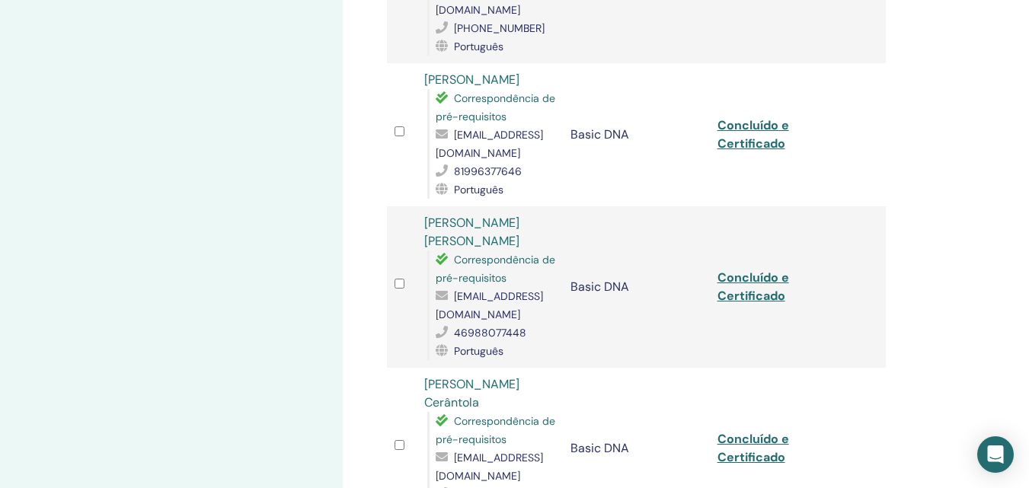
scroll to position [2362, 0]
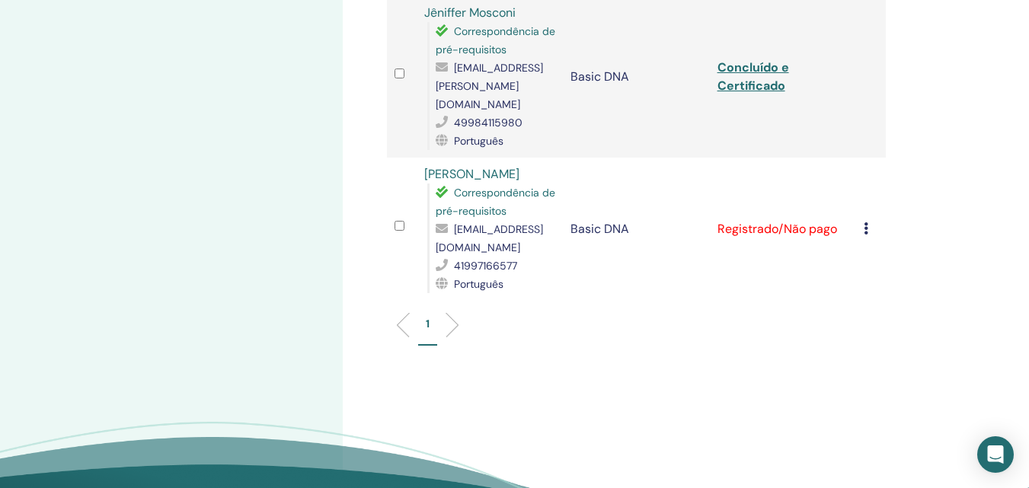
click at [866, 222] on icon at bounding box center [866, 228] width 5 height 12
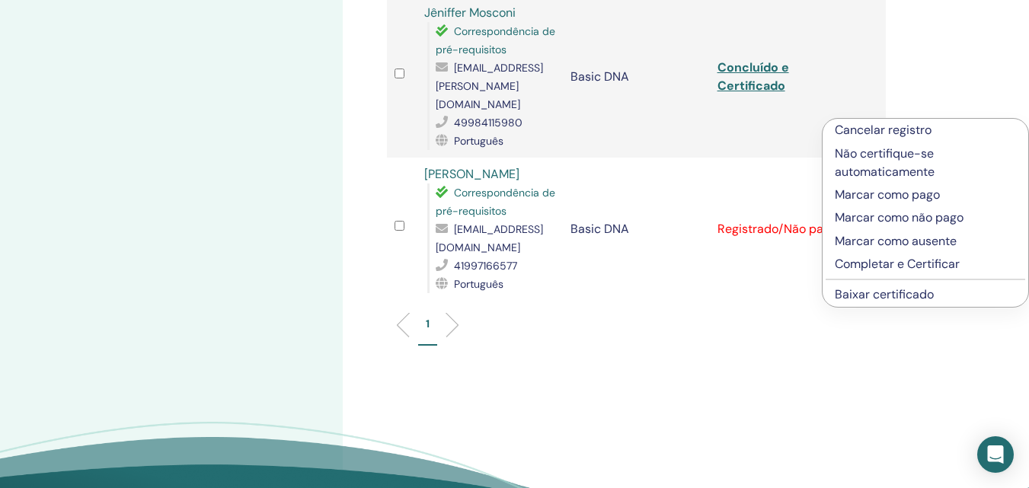
click at [854, 265] on p "Completar e Certificar" at bounding box center [925, 264] width 181 height 18
